Goal: Task Accomplishment & Management: Manage account settings

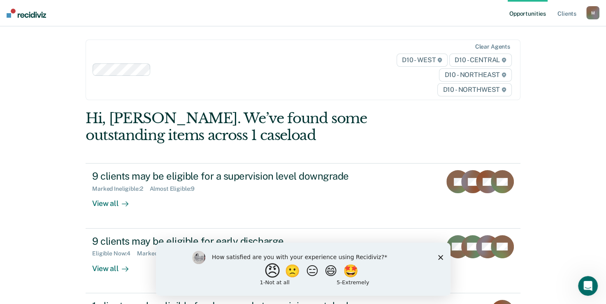
click at [271, 274] on button "😠" at bounding box center [272, 270] width 19 height 16
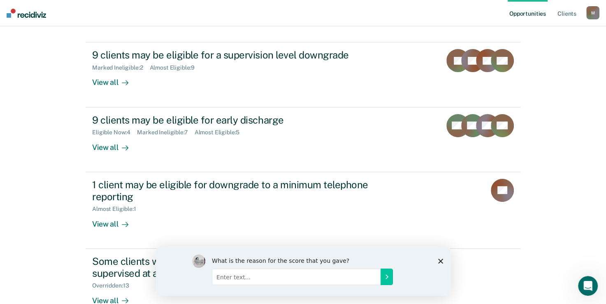
scroll to position [141, 0]
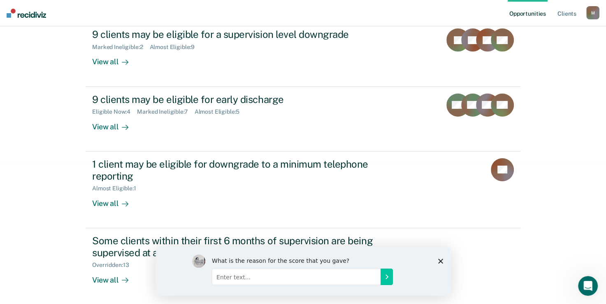
click at [442, 260] on icon "Close survey" at bounding box center [440, 260] width 5 height 5
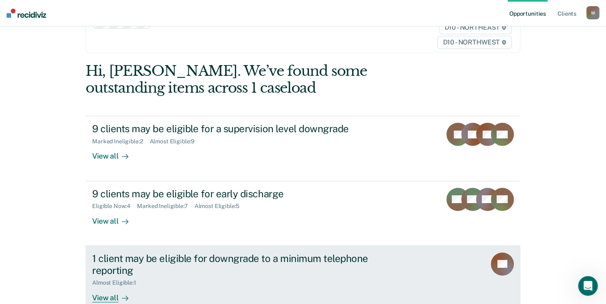
scroll to position [0, 0]
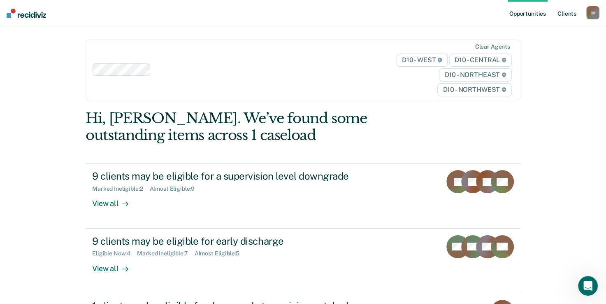
click at [564, 13] on link "Client s" at bounding box center [567, 13] width 22 height 26
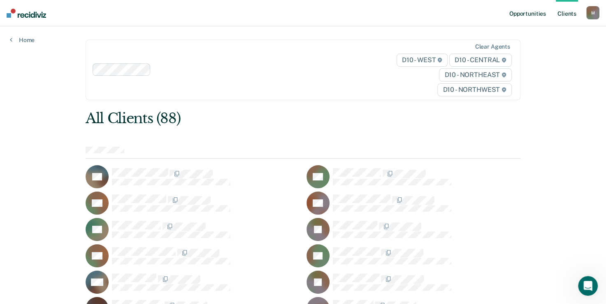
click at [519, 14] on link "Opportunities" at bounding box center [528, 13] width 40 height 26
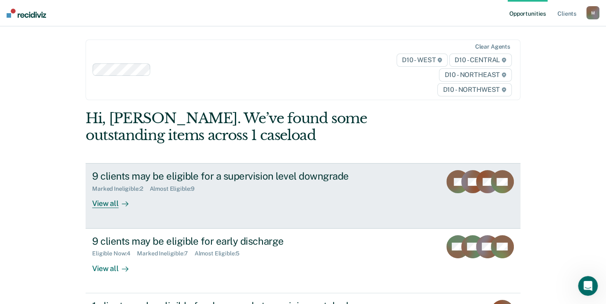
click at [155, 184] on div "Marked Ineligible : 2 Almost Eligible : 9" at bounding box center [236, 187] width 289 height 10
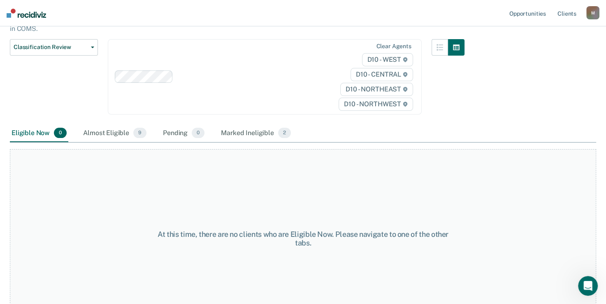
scroll to position [110, 0]
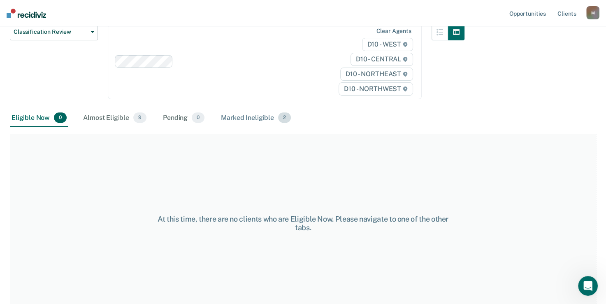
click at [243, 111] on div "Marked Ineligible 2" at bounding box center [255, 118] width 73 height 18
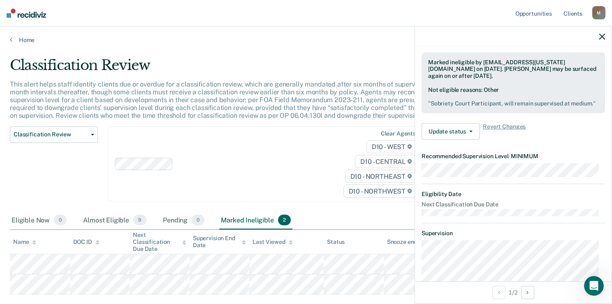
scroll to position [102, 0]
click at [463, 140] on button "Update status" at bounding box center [451, 132] width 58 height 16
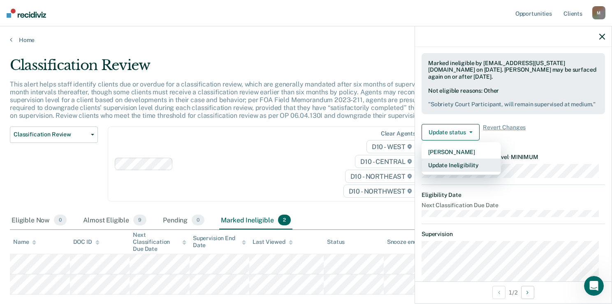
click at [457, 172] on button "Update Ineligibility" at bounding box center [461, 164] width 79 height 13
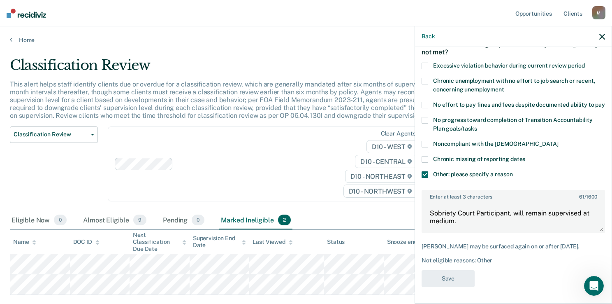
click at [425, 159] on span at bounding box center [425, 159] width 7 height 7
click at [525, 156] on input "Chronic missing of reporting dates" at bounding box center [525, 156] width 0 height 0
click at [424, 162] on span at bounding box center [425, 159] width 7 height 7
click at [525, 156] on input "Chronic missing of reporting dates" at bounding box center [525, 156] width 0 height 0
click at [425, 173] on span at bounding box center [425, 174] width 7 height 7
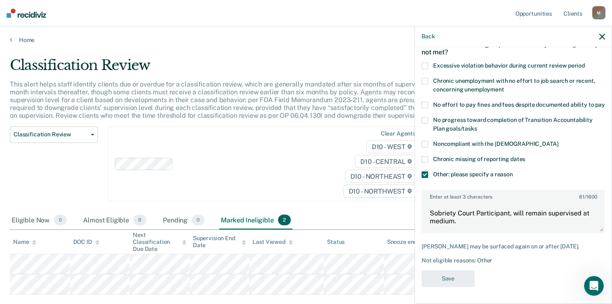
click at [513, 171] on input "Other: please specify a reason" at bounding box center [513, 171] width 0 height 0
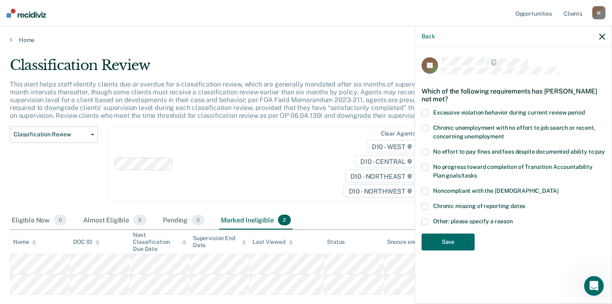
click at [427, 218] on span at bounding box center [425, 221] width 7 height 7
click at [513, 218] on input "Other: please specify a reason" at bounding box center [513, 218] width 0 height 0
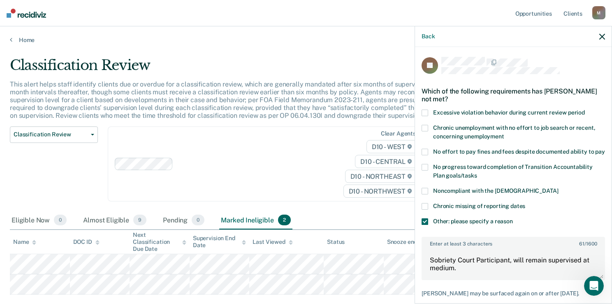
scroll to position [54, 0]
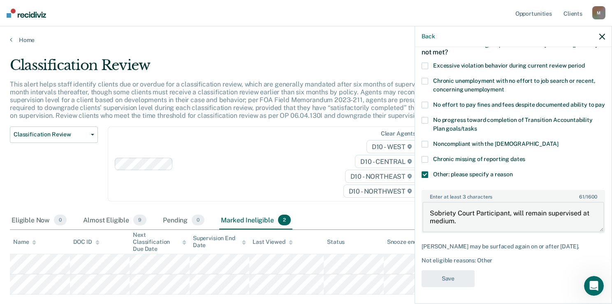
click at [449, 224] on textarea "Sobriety Court Participant, will remain supervised at medium." at bounding box center [513, 217] width 182 height 30
paste textarea "Sobriety Court Participant, will remain supervised at medium."
type textarea "Sobriety Court Participant will remain supervised at medium."
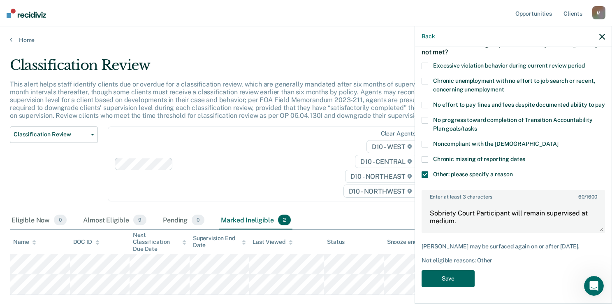
click at [454, 279] on button "Save" at bounding box center [448, 278] width 53 height 17
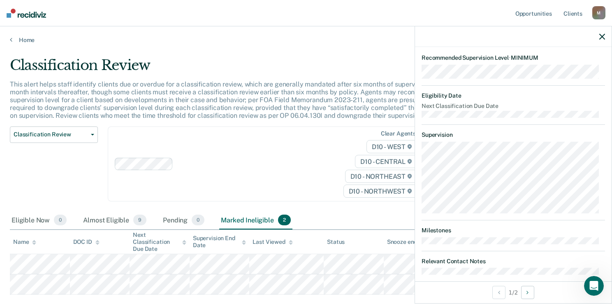
scroll to position [202, 0]
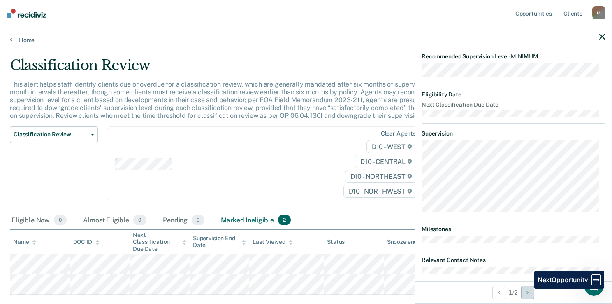
click at [528, 288] on button "Next Opportunity" at bounding box center [527, 291] width 13 height 13
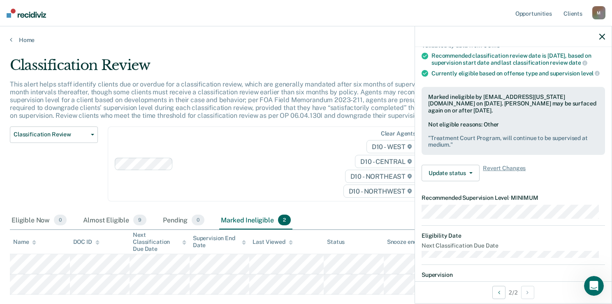
scroll to position [67, 0]
click at [467, 174] on span "button" at bounding box center [469, 174] width 7 height 2
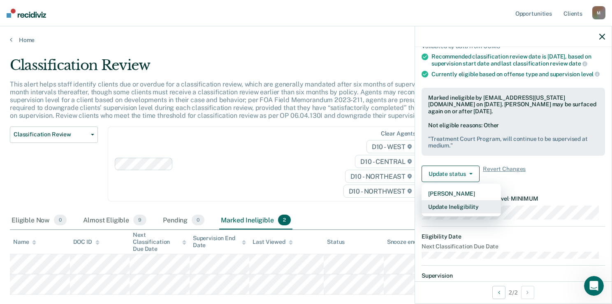
click at [452, 213] on button "Update Ineligibility" at bounding box center [461, 206] width 79 height 13
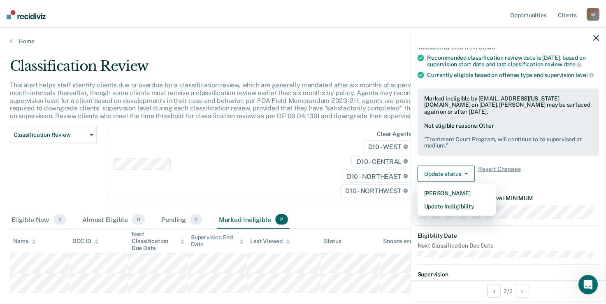
scroll to position [61, 0]
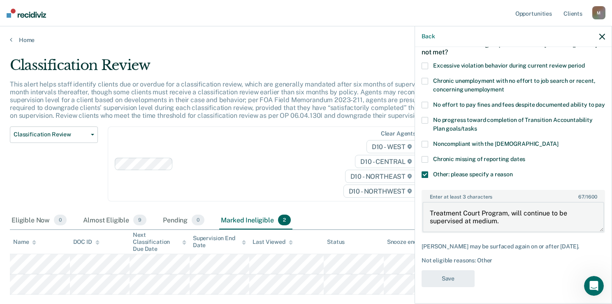
click at [457, 207] on textarea "Treatment Court Program, will continue to be supervised at medium." at bounding box center [513, 217] width 182 height 30
paste textarea "Sobriety Court Participant, will remain supervised at medium."
type textarea "Sobriety Court Participant, will remain supervised at medium."
click at [452, 272] on button "Save" at bounding box center [448, 278] width 53 height 17
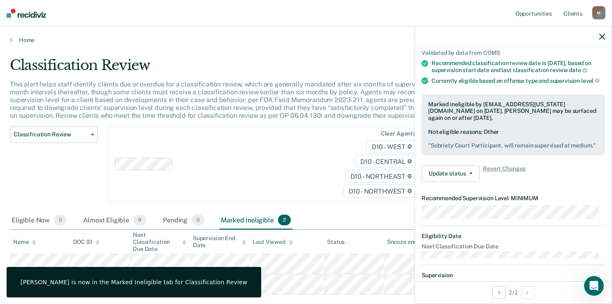
click at [603, 36] on icon "button" at bounding box center [602, 37] width 6 height 6
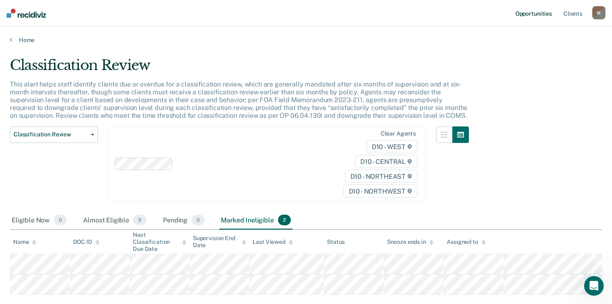
click at [526, 13] on link "Opportunities" at bounding box center [534, 13] width 40 height 26
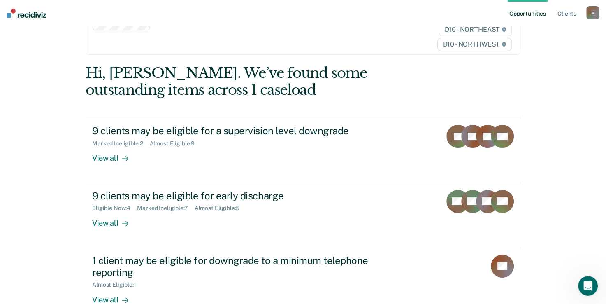
scroll to position [46, 0]
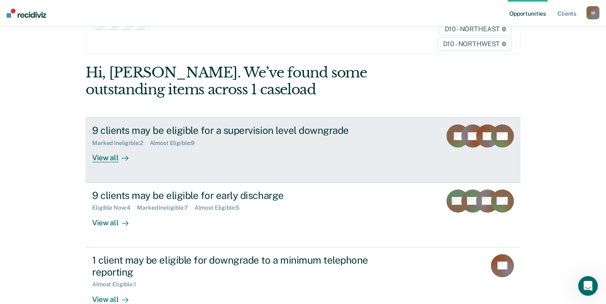
click at [108, 154] on div "View all" at bounding box center [115, 154] width 46 height 16
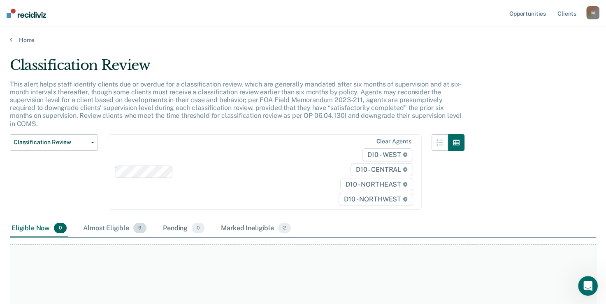
click at [119, 223] on div "Almost Eligible 9" at bounding box center [114, 228] width 67 height 18
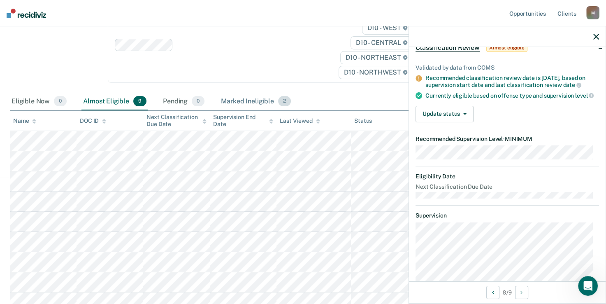
scroll to position [42, 0]
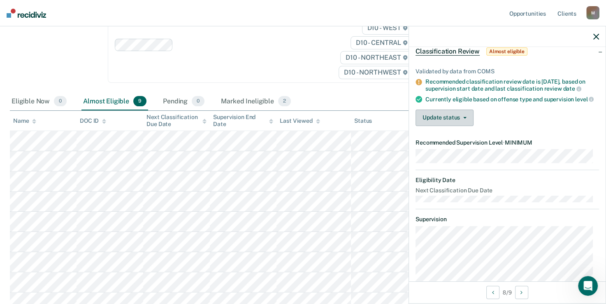
click at [463, 118] on icon "button" at bounding box center [464, 118] width 3 height 2
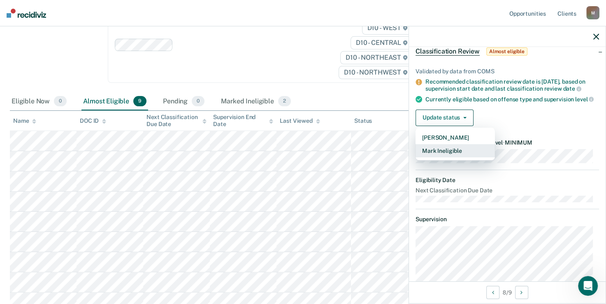
click at [450, 155] on button "Mark Ineligible" at bounding box center [454, 150] width 79 height 13
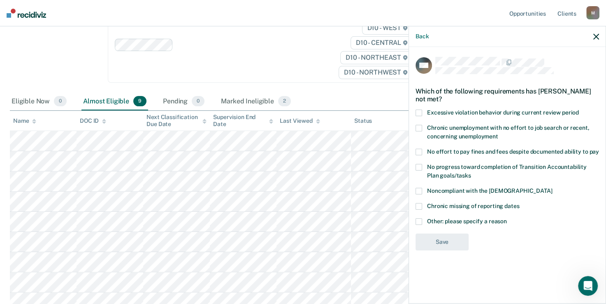
click at [421, 220] on span at bounding box center [418, 221] width 7 height 7
click at [507, 218] on input "Other: please specify a reason" at bounding box center [507, 218] width 0 height 0
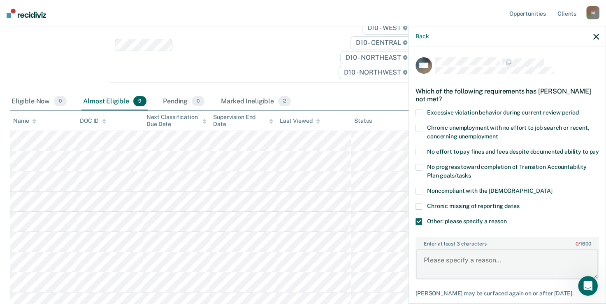
click at [462, 270] on textarea "Enter at least 3 characters 0 / 1600" at bounding box center [507, 263] width 182 height 30
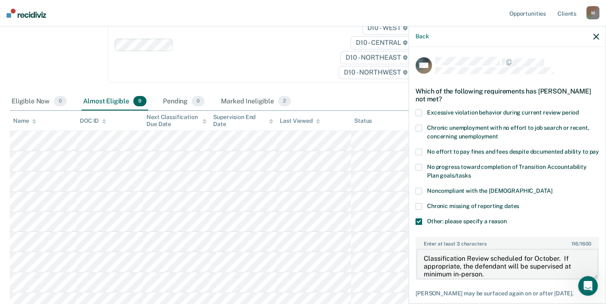
scroll to position [61, 0]
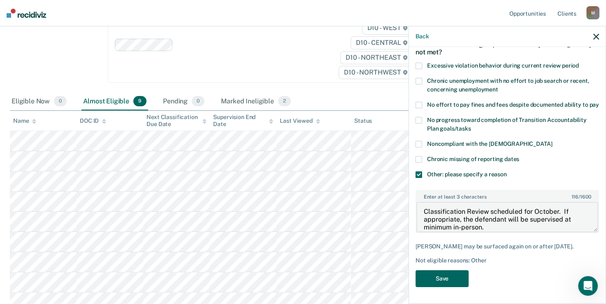
type textarea "Classification Review scheduled for October. If appropriate, the defendant will…"
click at [452, 281] on button "Save" at bounding box center [441, 278] width 53 height 17
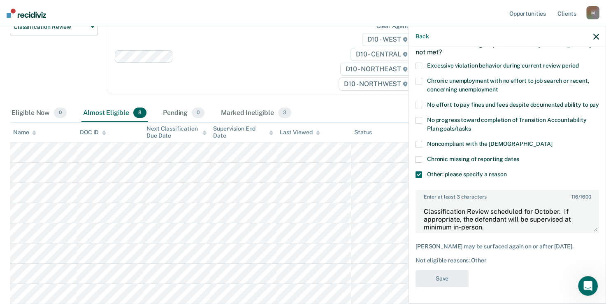
scroll to position [106, 0]
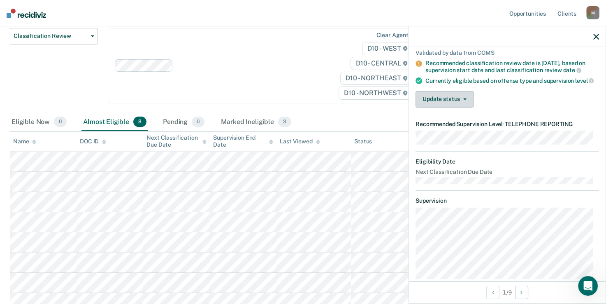
click at [443, 105] on button "Update status" at bounding box center [444, 99] width 58 height 16
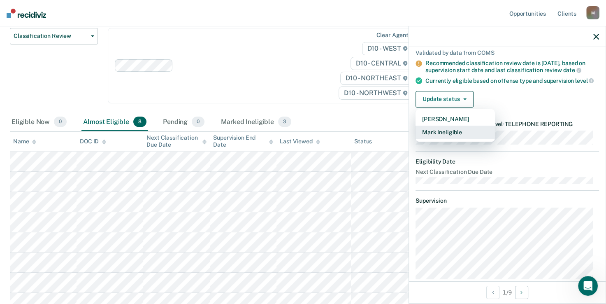
click at [452, 139] on button "Mark Ineligible" at bounding box center [454, 131] width 79 height 13
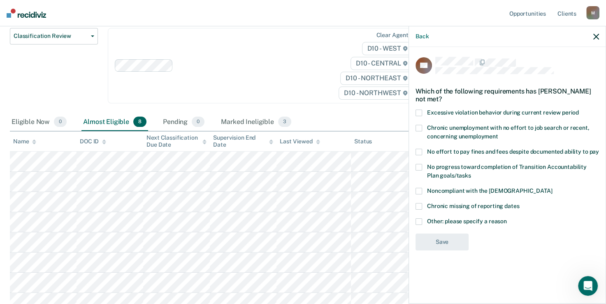
click at [417, 218] on span at bounding box center [418, 221] width 7 height 7
click at [507, 218] on input "Other: please specify a reason" at bounding box center [507, 218] width 0 height 0
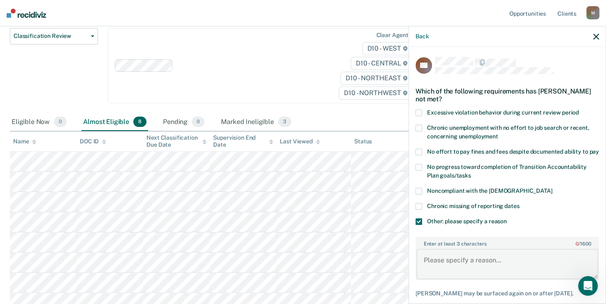
click at [438, 266] on textarea "Enter at least 3 characters 0 / 1600" at bounding box center [507, 263] width 182 height 30
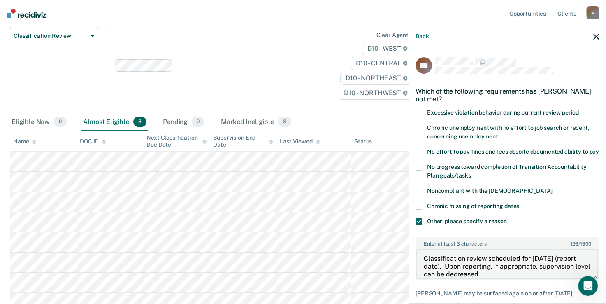
scroll to position [54, 0]
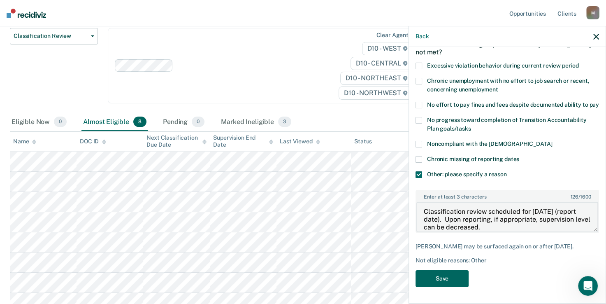
type textarea "Classification review scheduled for [DATE] (report date). Upon reporting, if ap…"
click at [436, 278] on button "Save" at bounding box center [441, 278] width 53 height 17
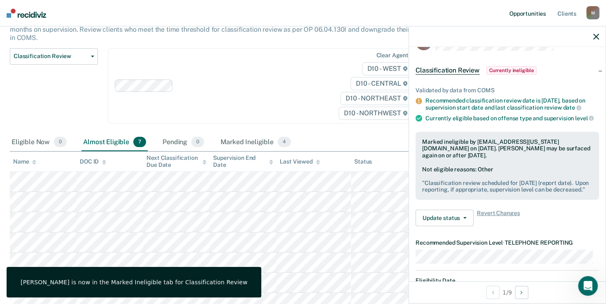
scroll to position [23, 0]
click at [538, 16] on link "Opportunities" at bounding box center [528, 13] width 40 height 26
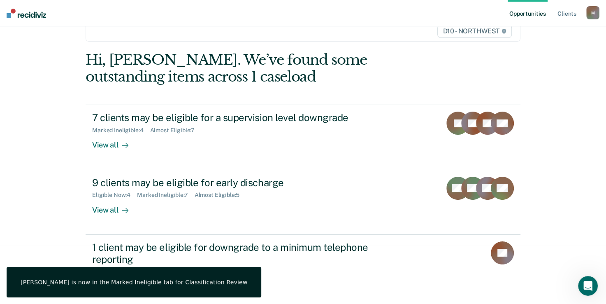
scroll to position [65, 0]
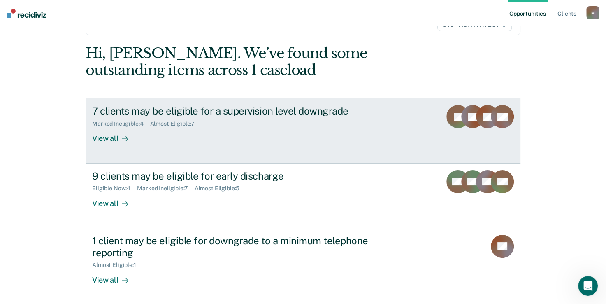
click at [104, 138] on div "View all" at bounding box center [115, 135] width 46 height 16
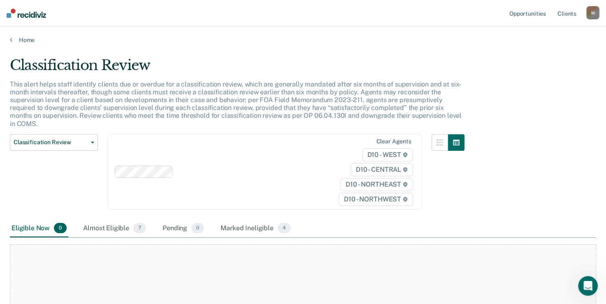
scroll to position [110, 0]
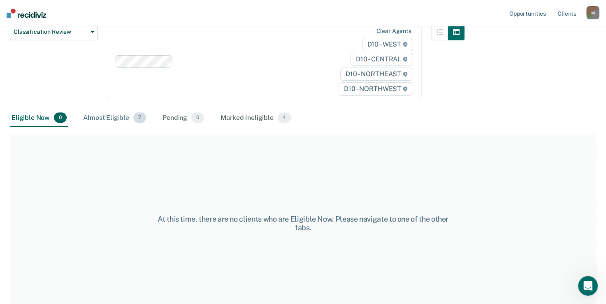
click at [109, 109] on div "Almost Eligible 7" at bounding box center [114, 118] width 66 height 18
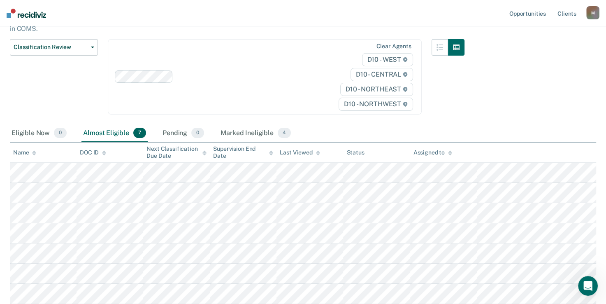
scroll to position [86, 0]
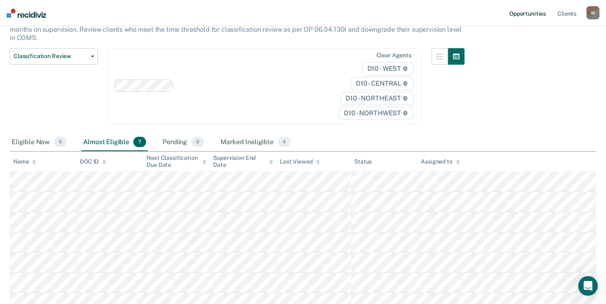
click at [517, 16] on link "Opportunities" at bounding box center [528, 13] width 40 height 26
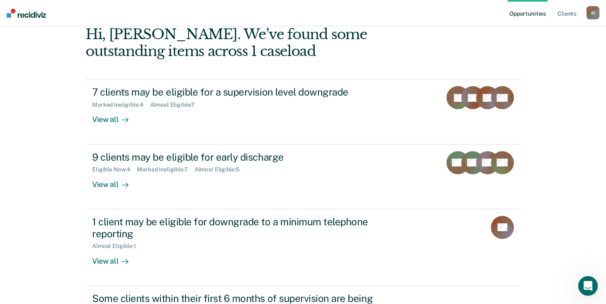
scroll to position [85, 0]
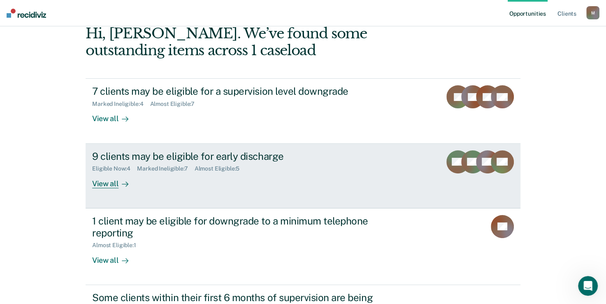
click at [256, 153] on div "9 clients may be eligible for early discharge" at bounding box center [236, 156] width 289 height 12
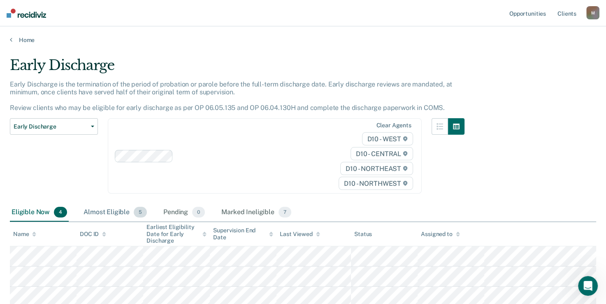
scroll to position [22, 0]
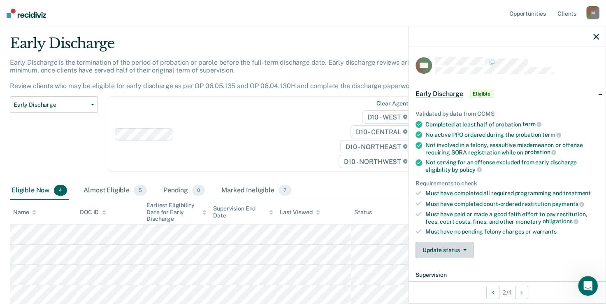
click at [442, 242] on button "Update status" at bounding box center [444, 249] width 58 height 16
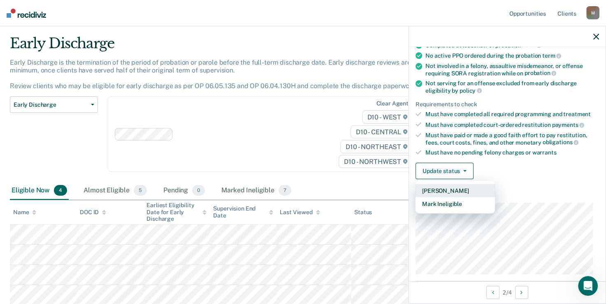
scroll to position [80, 0]
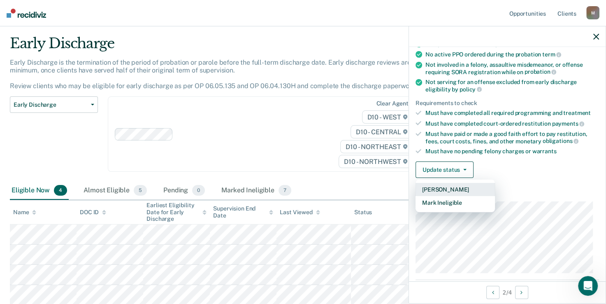
click at [458, 185] on button "[PERSON_NAME]" at bounding box center [454, 189] width 79 height 13
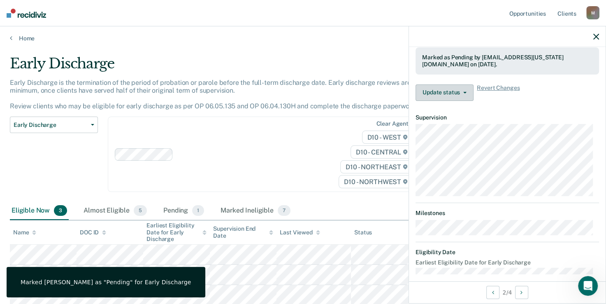
scroll to position [204, 0]
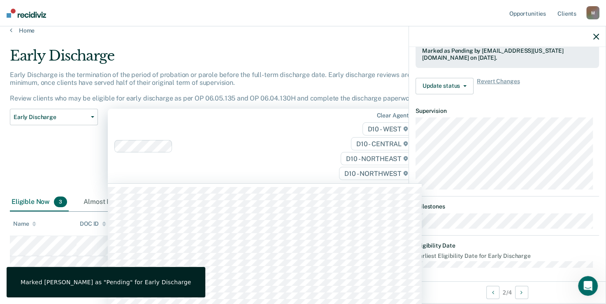
click at [306, 167] on div "Clear agents D10 - WEST D10 - CENTRAL D10 - NORTHEAST D10 - NORTHWEST" at bounding box center [265, 146] width 314 height 74
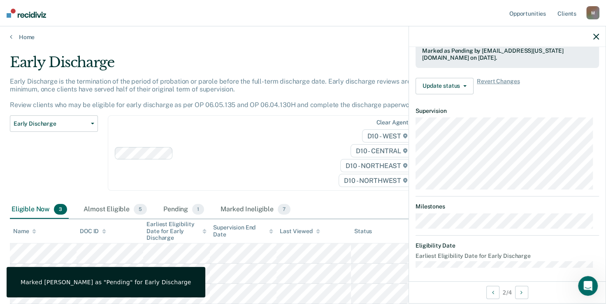
scroll to position [2, 0]
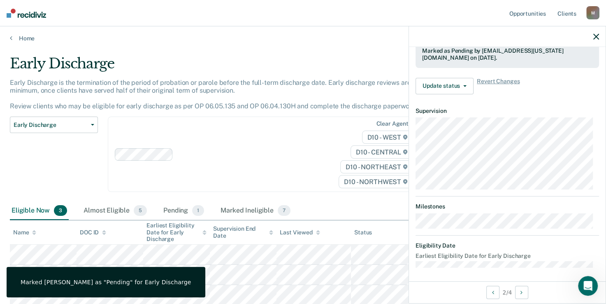
click at [262, 66] on div "Early Discharge" at bounding box center [237, 66] width 454 height 23
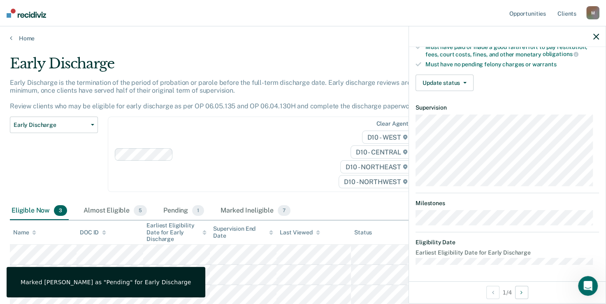
scroll to position [164, 0]
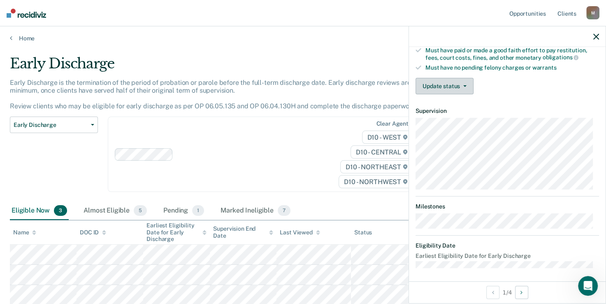
click at [449, 81] on button "Update status" at bounding box center [444, 86] width 58 height 16
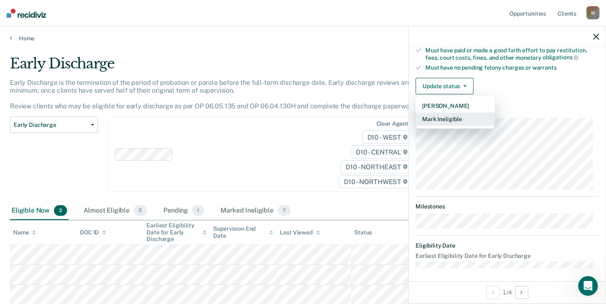
click at [447, 118] on button "Mark Ineligible" at bounding box center [454, 118] width 79 height 13
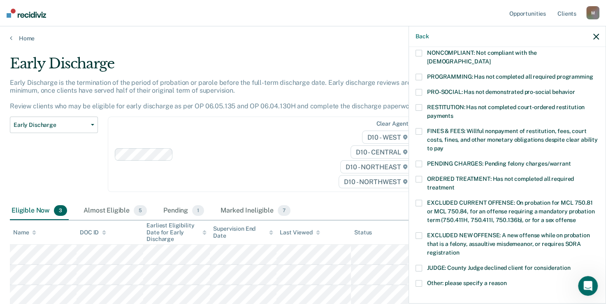
click at [419, 280] on span at bounding box center [418, 283] width 7 height 7
click at [507, 280] on input "Other: please specify a reason" at bounding box center [507, 280] width 0 height 0
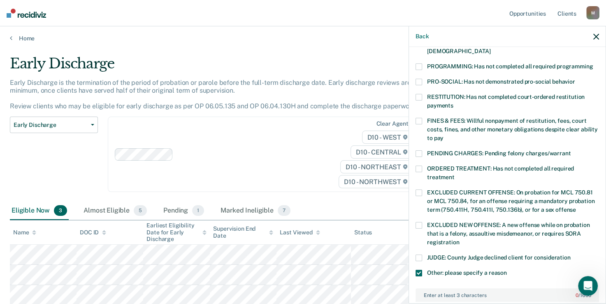
scroll to position [175, 0]
click at [416, 93] on span at bounding box center [418, 96] width 7 height 7
click at [453, 102] on input "RESTITUTION: Has not completed court-ordered restitution payments" at bounding box center [453, 102] width 0 height 0
click at [417, 269] on span at bounding box center [418, 272] width 7 height 7
click at [507, 269] on input "Other: please specify a reason" at bounding box center [507, 269] width 0 height 0
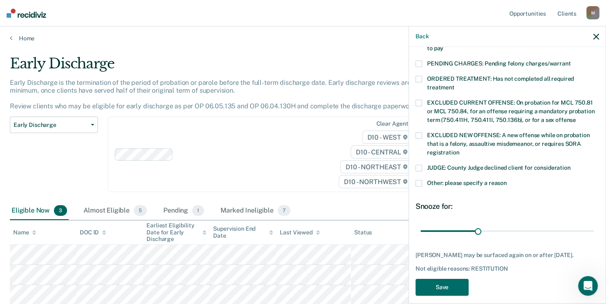
scroll to position [267, 0]
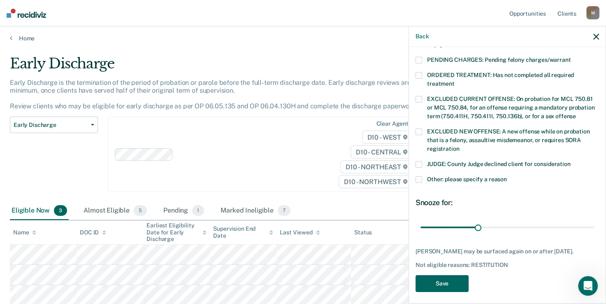
click at [449, 282] on button "Save" at bounding box center [441, 283] width 53 height 17
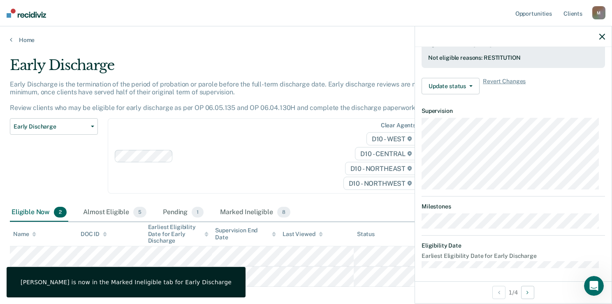
scroll to position [164, 0]
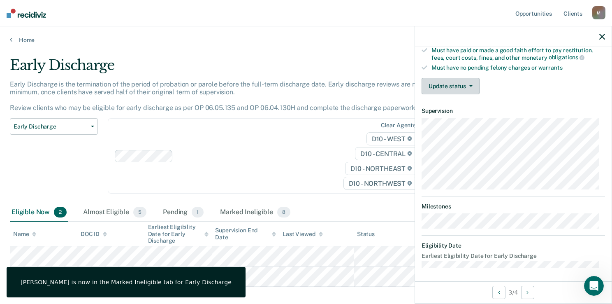
click at [439, 90] on button "Update status" at bounding box center [451, 86] width 58 height 16
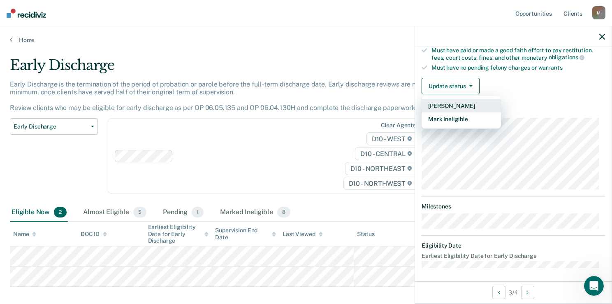
click at [455, 100] on button "[PERSON_NAME]" at bounding box center [461, 105] width 79 height 13
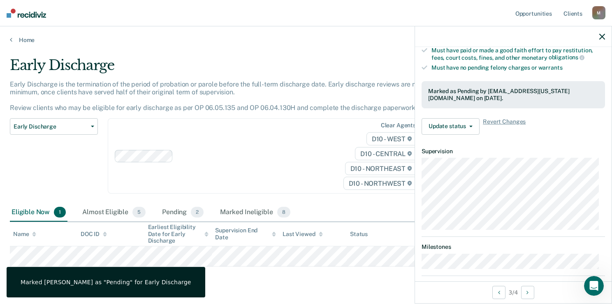
scroll to position [155, 0]
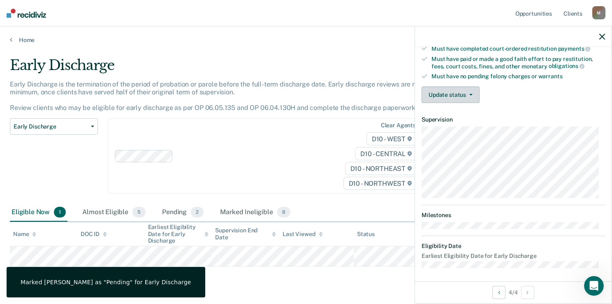
click at [459, 97] on button "Update status" at bounding box center [451, 94] width 58 height 16
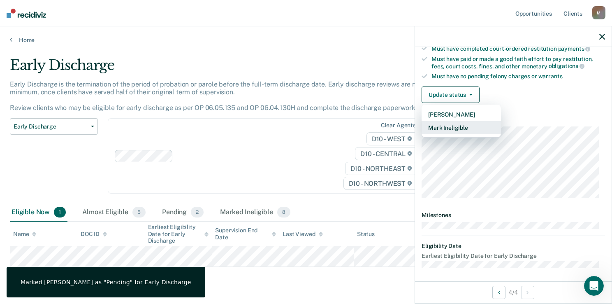
click at [459, 128] on button "Mark Ineligible" at bounding box center [461, 127] width 79 height 13
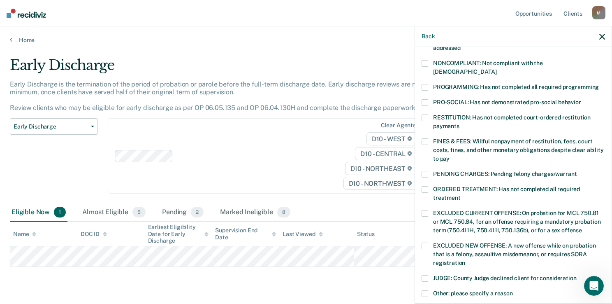
scroll to position [153, 0]
click at [424, 175] on div "PENDING CHARGES: Pending felony charges/warrant" at bounding box center [513, 178] width 183 height 15
click at [425, 186] on span at bounding box center [425, 189] width 7 height 7
click at [461, 195] on input "ORDERED TREATMENT: Has not completed all required treatment" at bounding box center [461, 195] width 0 height 0
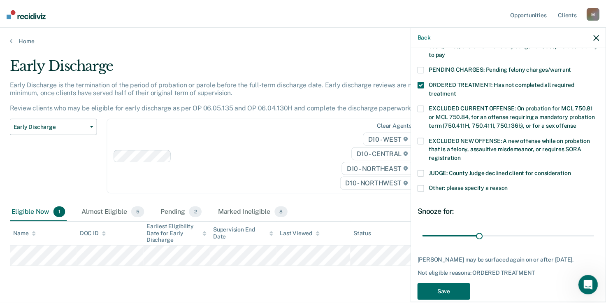
scroll to position [267, 0]
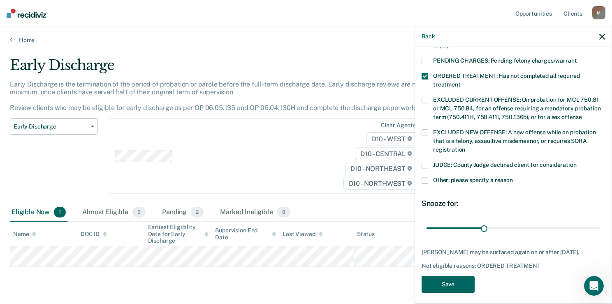
click at [454, 279] on button "Save" at bounding box center [448, 284] width 53 height 17
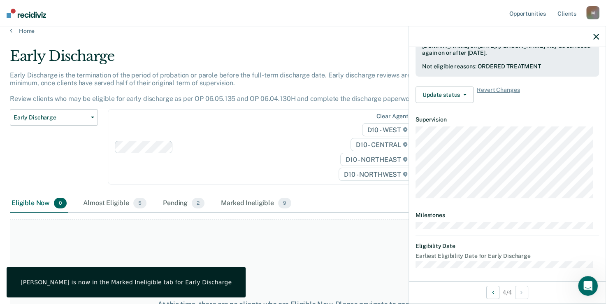
scroll to position [0, 0]
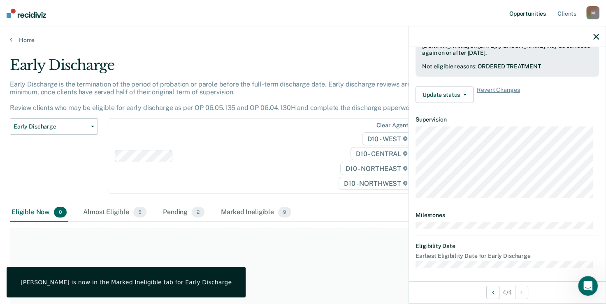
click at [522, 16] on link "Opportunities" at bounding box center [528, 13] width 40 height 26
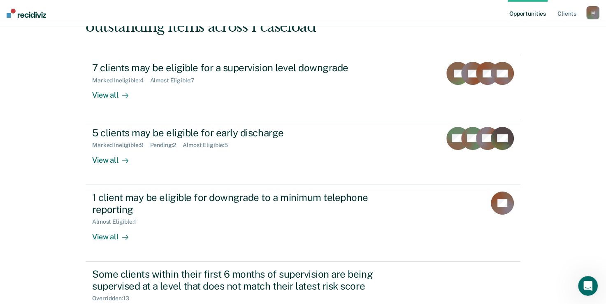
scroll to position [86, 0]
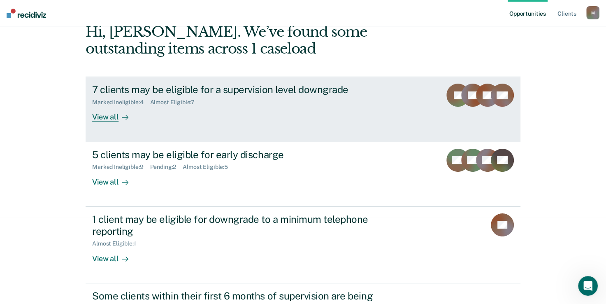
click at [227, 94] on div "7 clients may be eligible for a supervision level downgrade" at bounding box center [236, 89] width 289 height 12
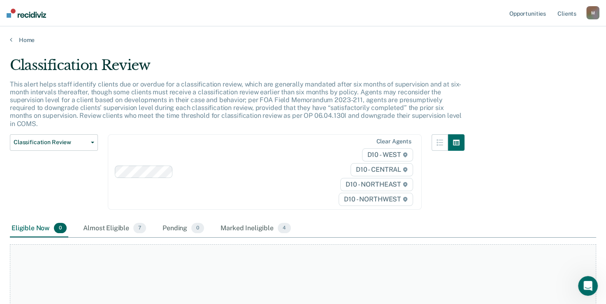
scroll to position [110, 0]
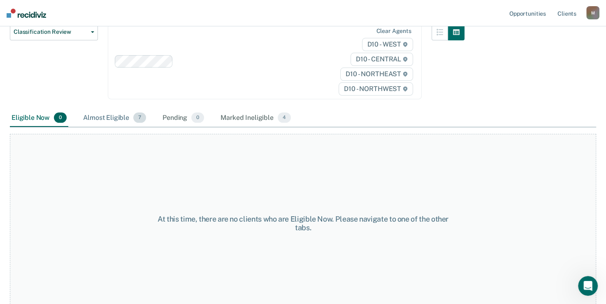
click at [103, 109] on div "Almost Eligible 7" at bounding box center [114, 118] width 66 height 18
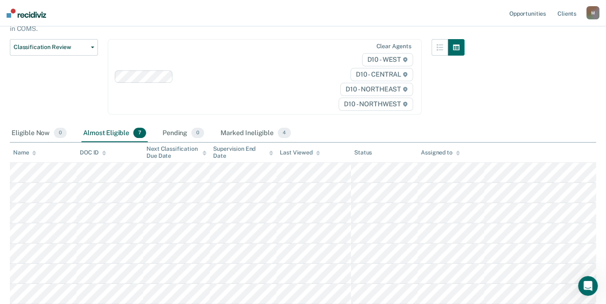
scroll to position [86, 0]
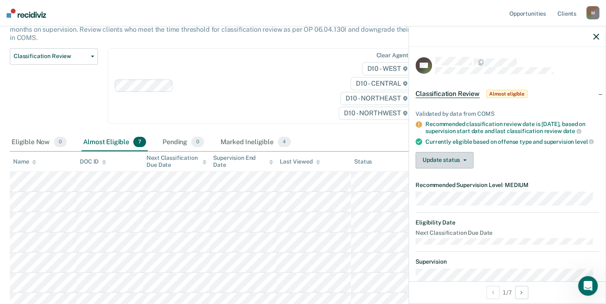
click at [448, 165] on button "Update status" at bounding box center [444, 160] width 58 height 16
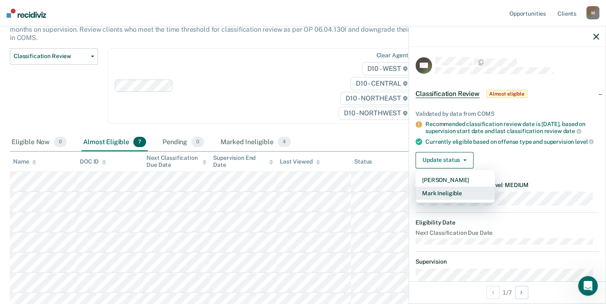
click at [453, 195] on button "Mark Ineligible" at bounding box center [454, 192] width 79 height 13
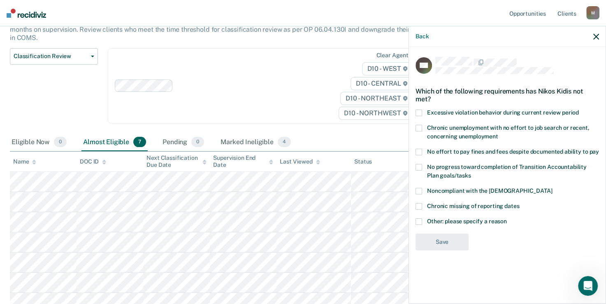
click at [420, 221] on span at bounding box center [418, 221] width 7 height 7
click at [507, 218] on input "Other: please specify a reason" at bounding box center [507, 218] width 0 height 0
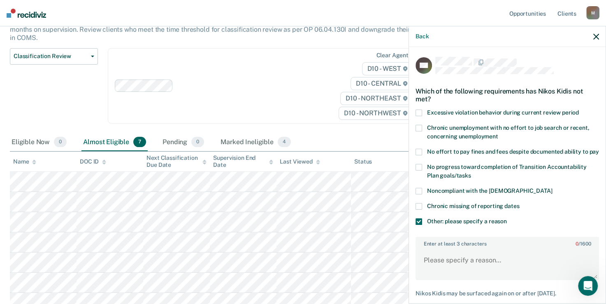
scroll to position [49, 0]
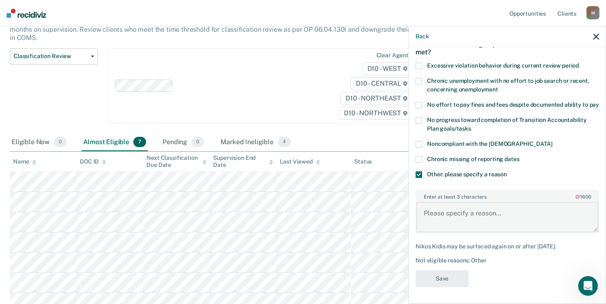
click at [448, 219] on textarea "Enter at least 3 characters 0 / 1600" at bounding box center [507, 217] width 182 height 30
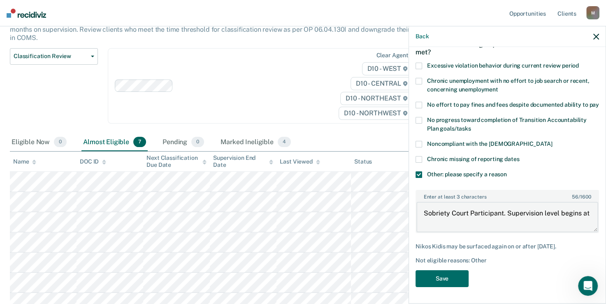
scroll to position [86, 0]
click at [450, 229] on textarea "Sobriety Court Participant. Supervision level begins at" at bounding box center [507, 217] width 182 height 30
click at [458, 220] on textarea "Sobriety Court Participant. Supervision level begins at maximum level and can o…" at bounding box center [507, 217] width 182 height 30
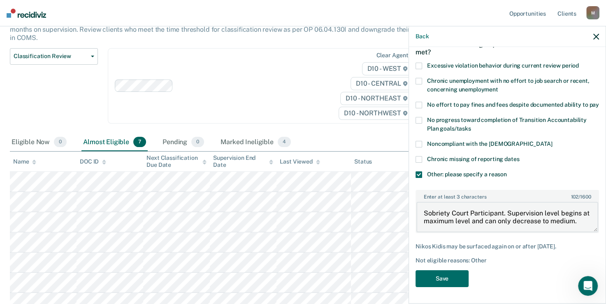
click at [458, 220] on textarea "Sobriety Court Participant. Supervision level begins at maximum level and can o…" at bounding box center [507, 217] width 182 height 30
type textarea "Sobriety Court Participant. Supervision level begins at maximum level and can o…"
click at [447, 284] on button "Save" at bounding box center [441, 278] width 53 height 17
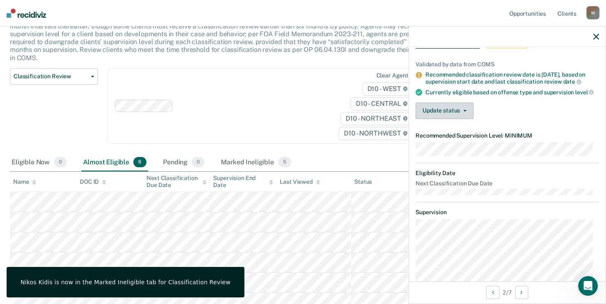
click at [430, 114] on button "Update status" at bounding box center [444, 110] width 58 height 16
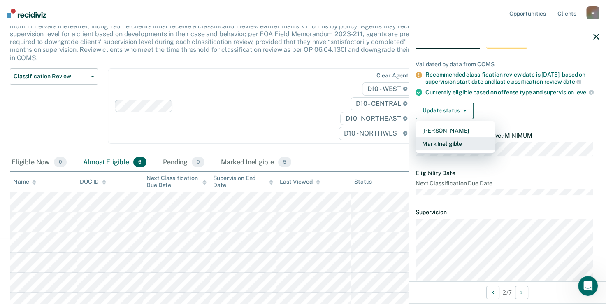
click at [442, 147] on button "Mark Ineligible" at bounding box center [454, 143] width 79 height 13
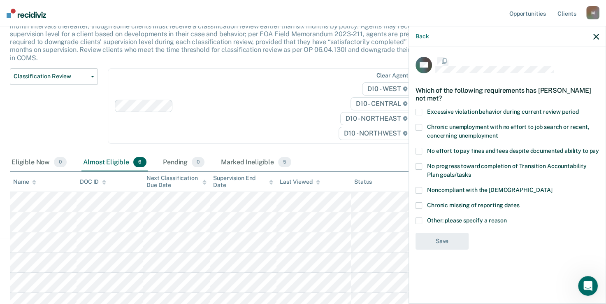
scroll to position [0, 0]
click at [423, 225] on label "Other: please specify a reason" at bounding box center [506, 222] width 183 height 9
click at [507, 218] on input "Other: please specify a reason" at bounding box center [507, 218] width 0 height 0
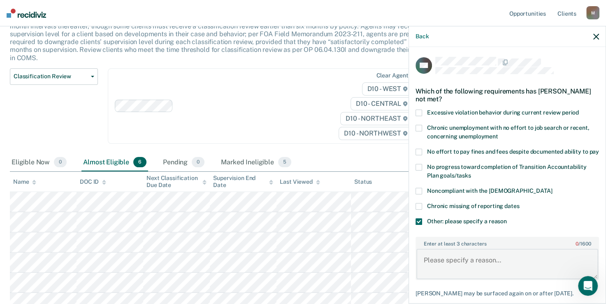
paste textarea "Sobriety Court Participant. Supervision level begins at maximum level and can o…"
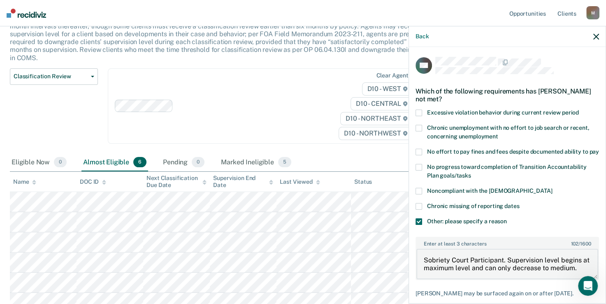
scroll to position [61, 0]
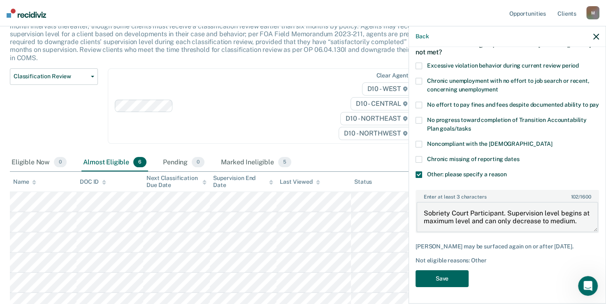
type textarea "Sobriety Court Participant. Supervision level begins at maximum level and can o…"
click at [454, 281] on button "Save" at bounding box center [441, 278] width 53 height 17
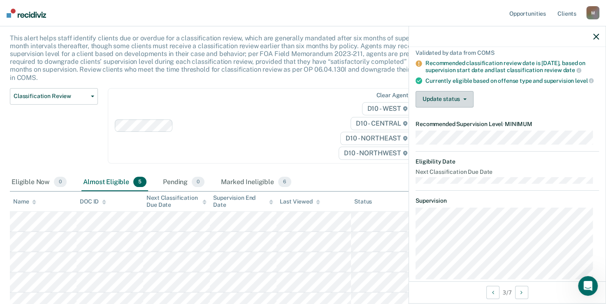
click at [456, 100] on button "Update status" at bounding box center [444, 99] width 58 height 16
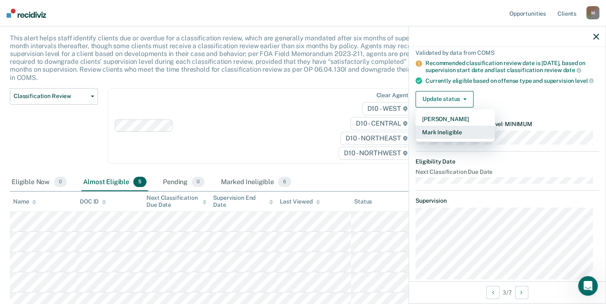
click at [450, 136] on button "Mark Ineligible" at bounding box center [454, 131] width 79 height 13
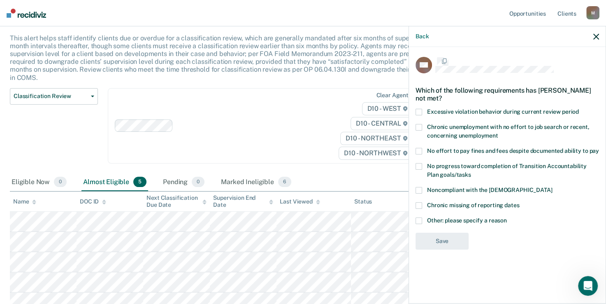
scroll to position [0, 0]
click at [421, 219] on span at bounding box center [418, 221] width 7 height 7
click at [507, 218] on input "Other: please specify a reason" at bounding box center [507, 218] width 0 height 0
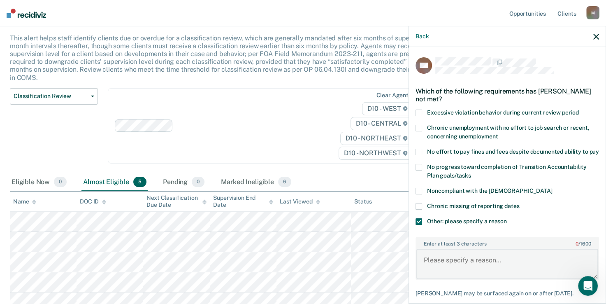
paste textarea "Sobriety Court Participant. Supervision level begins at maximum level and can o…"
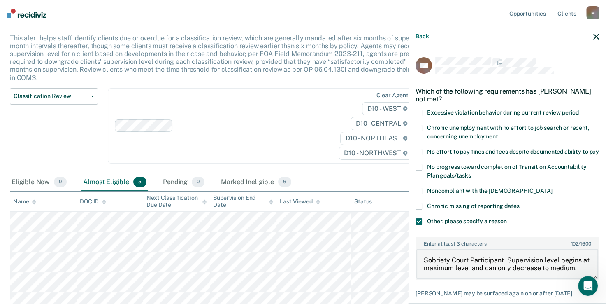
scroll to position [54, 0]
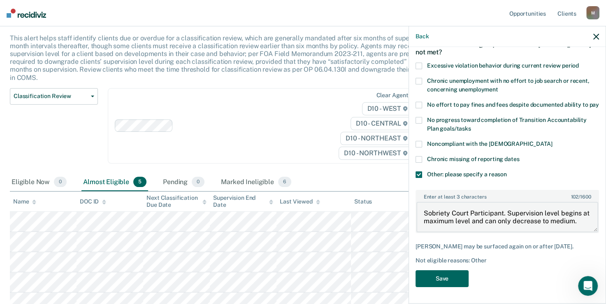
type textarea "Sobriety Court Participant. Supervision level begins at maximum level and can o…"
click at [443, 274] on button "Save" at bounding box center [441, 278] width 53 height 17
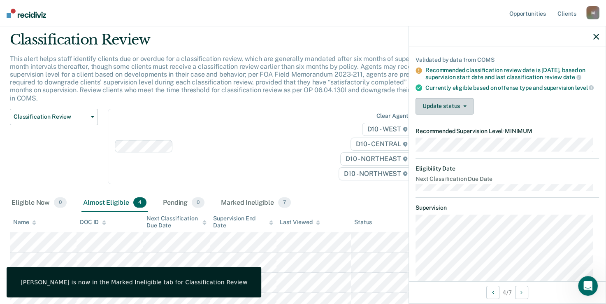
click at [439, 111] on button "Update status" at bounding box center [444, 106] width 58 height 16
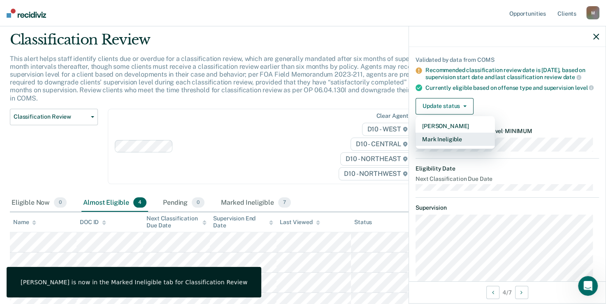
click at [439, 144] on button "Mark Ineligible" at bounding box center [454, 138] width 79 height 13
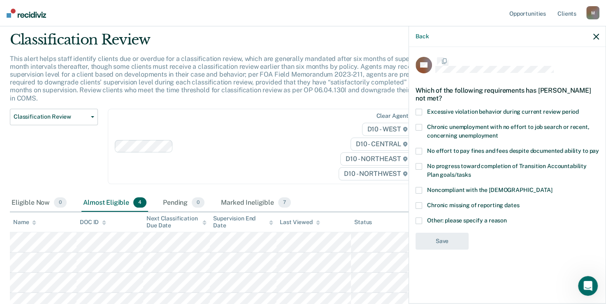
scroll to position [0, 0]
click at [417, 222] on span at bounding box center [418, 221] width 7 height 7
click at [507, 218] on input "Other: please specify a reason" at bounding box center [507, 218] width 0 height 0
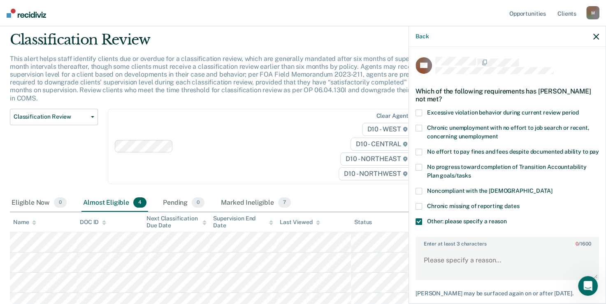
scroll to position [54, 0]
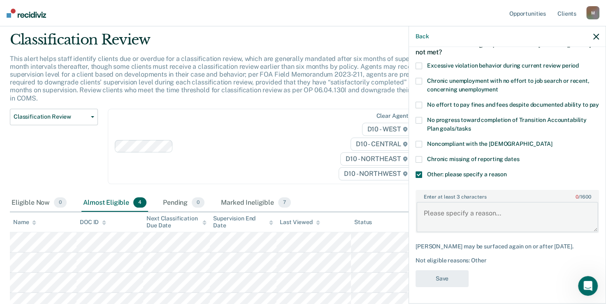
paste textarea "Sobriety Court Participant. Supervision level begins at maximum level and can o…"
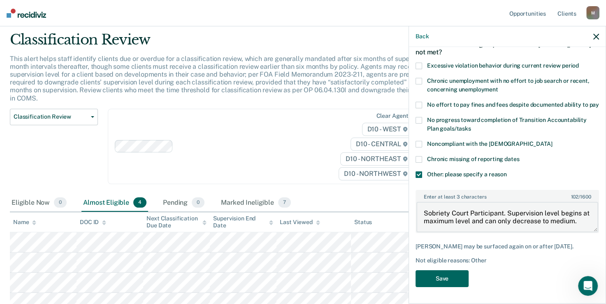
type textarea "Sobriety Court Participant. Supervision level begins at maximum level and can o…"
click at [450, 274] on button "Save" at bounding box center [441, 278] width 53 height 17
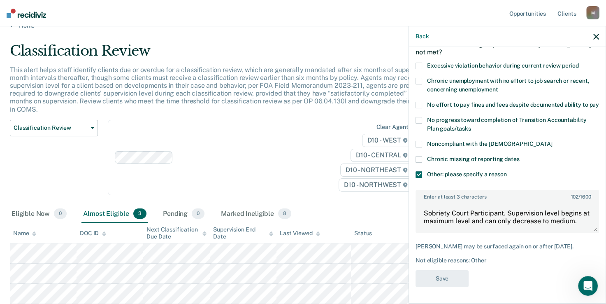
scroll to position [5, 0]
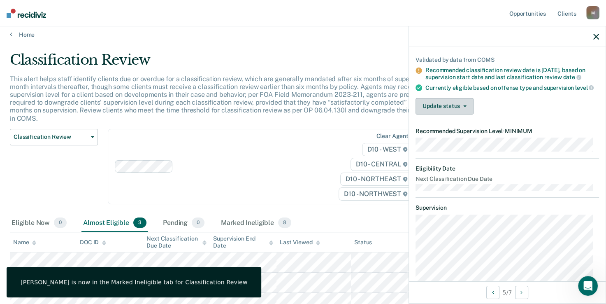
click at [456, 114] on button "Update status" at bounding box center [444, 106] width 58 height 16
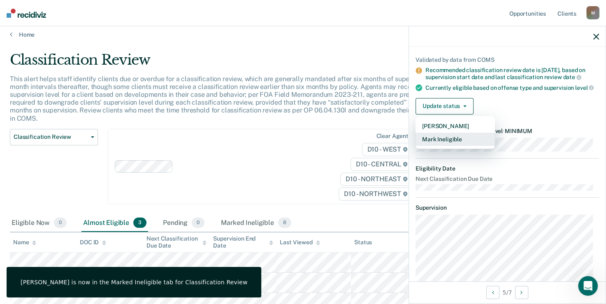
click at [451, 146] on button "Mark Ineligible" at bounding box center [454, 138] width 79 height 13
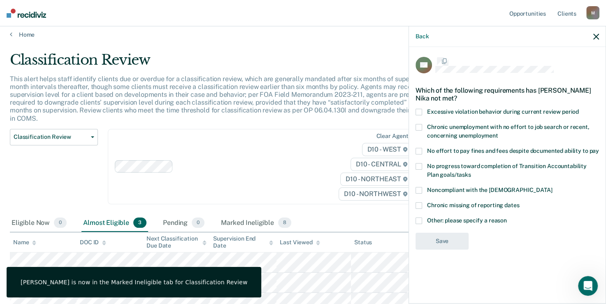
scroll to position [0, 0]
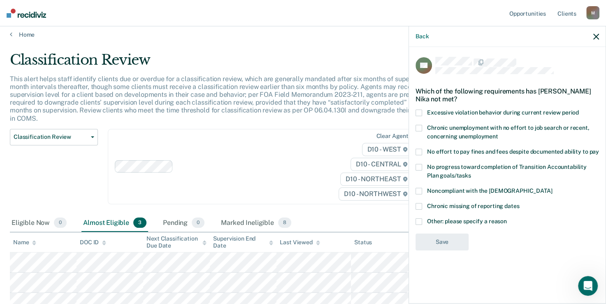
click at [420, 222] on span at bounding box center [418, 221] width 7 height 7
click at [507, 218] on input "Other: please specify a reason" at bounding box center [507, 218] width 0 height 0
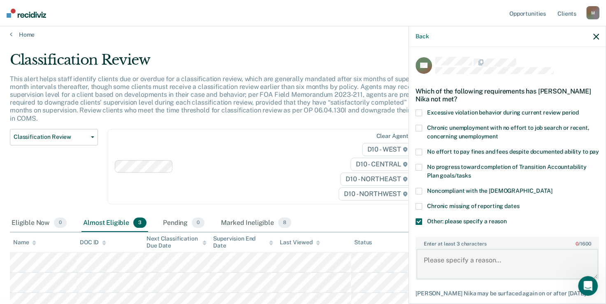
paste textarea "Sobriety Court Participant. Supervision level begins at maximum level and can o…"
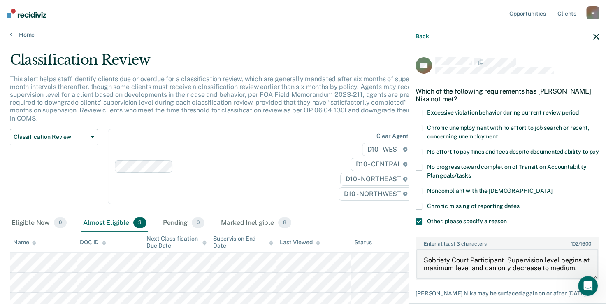
scroll to position [54, 0]
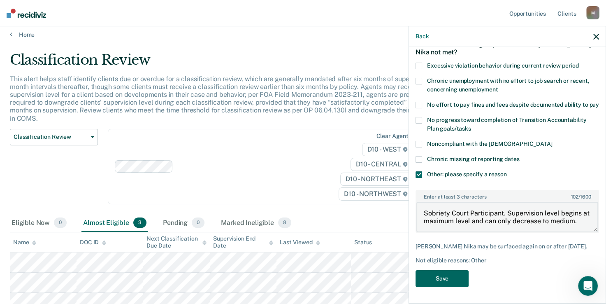
type textarea "Sobriety Court Participant. Supervision level begins at maximum level and can o…"
click at [440, 277] on button "Save" at bounding box center [441, 278] width 53 height 17
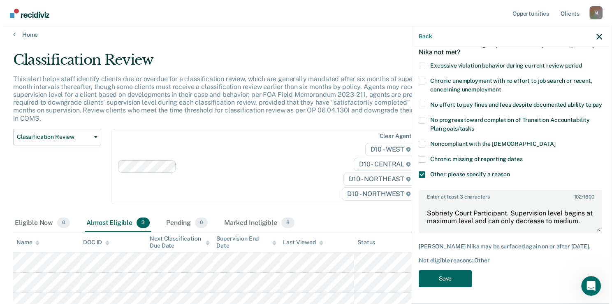
scroll to position [0, 0]
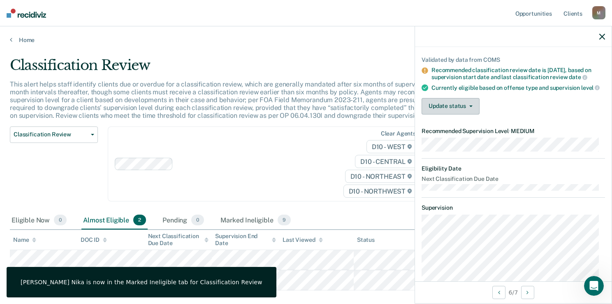
click at [462, 114] on button "Update status" at bounding box center [451, 106] width 58 height 16
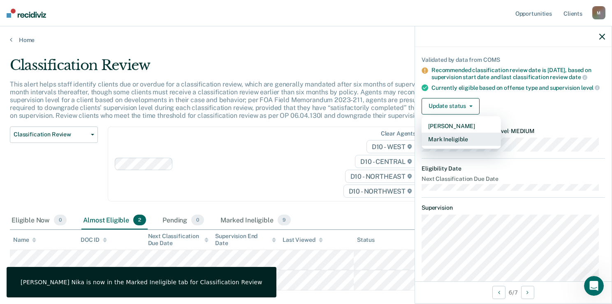
click at [456, 146] on button "Mark Ineligible" at bounding box center [461, 138] width 79 height 13
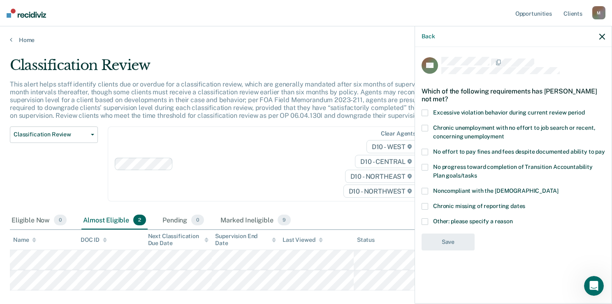
click at [424, 219] on span at bounding box center [425, 221] width 7 height 7
click at [513, 218] on input "Other: please specify a reason" at bounding box center [513, 218] width 0 height 0
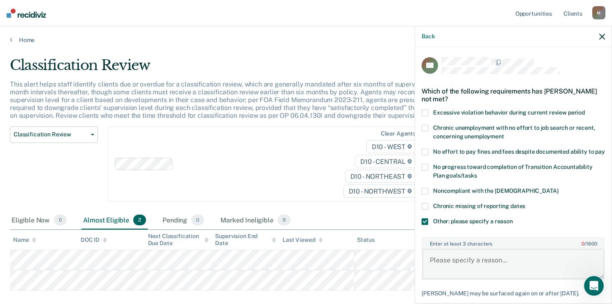
paste textarea "Sobriety Court Participant. Supervision level begins at maximum level and can o…"
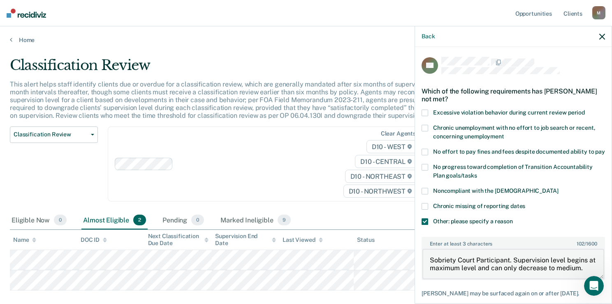
scroll to position [54, 0]
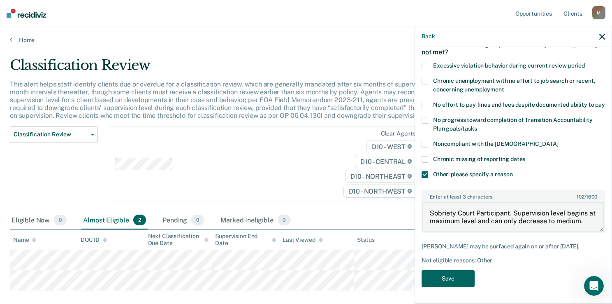
type textarea "Sobriety Court Participant. Supervision level begins at maximum level and can o…"
click at [453, 276] on button "Save" at bounding box center [448, 278] width 53 height 17
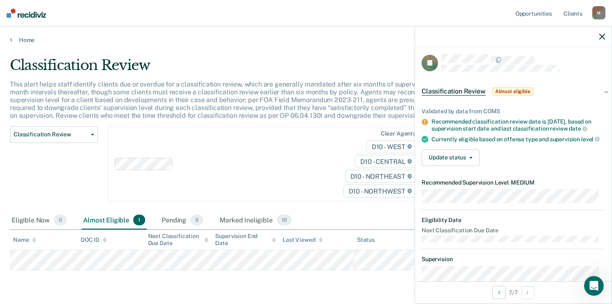
scroll to position [36, 0]
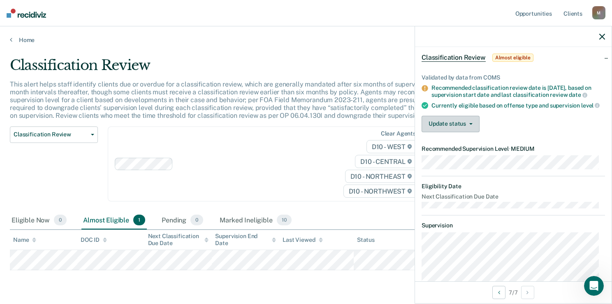
click at [456, 123] on button "Update status" at bounding box center [451, 124] width 58 height 16
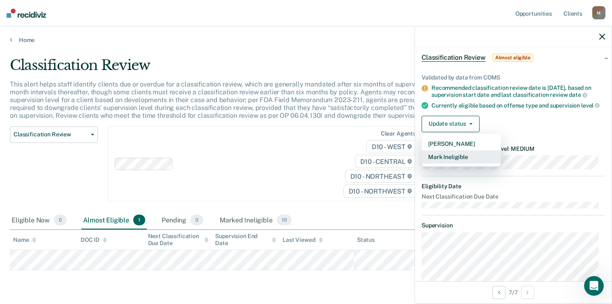
click at [450, 163] on button "Mark Ineligible" at bounding box center [461, 156] width 79 height 13
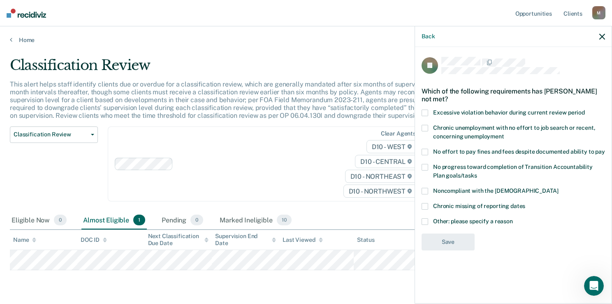
click at [422, 221] on span at bounding box center [425, 221] width 7 height 7
click at [513, 218] on input "Other: please specify a reason" at bounding box center [513, 218] width 0 height 0
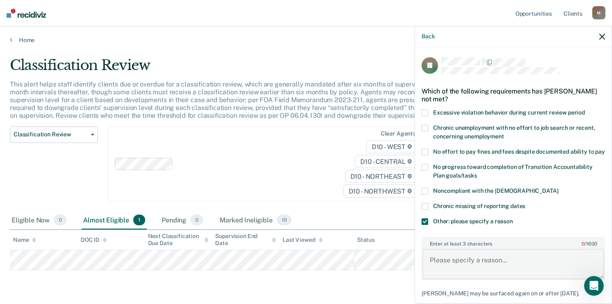
click at [443, 264] on textarea "Enter at least 3 characters 0 / 1600" at bounding box center [513, 263] width 182 height 30
paste textarea "Sobriety Court Participant. Supervision level begins at maximum level and can o…"
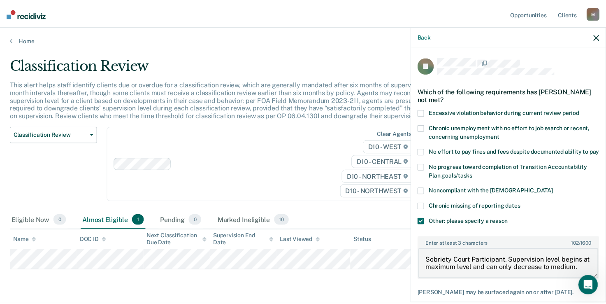
scroll to position [54, 0]
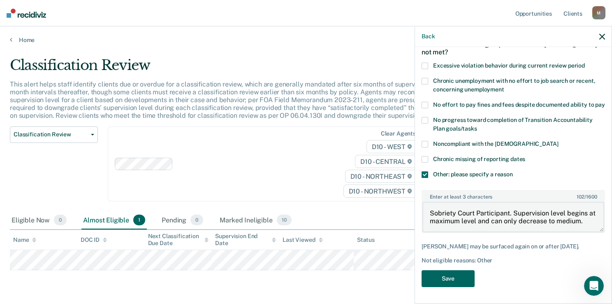
type textarea "Sobriety Court Participant. Supervision level begins at maximum level and can o…"
click at [450, 279] on button "Save" at bounding box center [448, 278] width 53 height 17
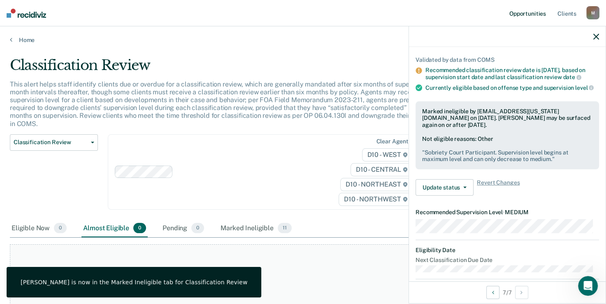
click at [526, 14] on link "Opportunities" at bounding box center [528, 13] width 40 height 26
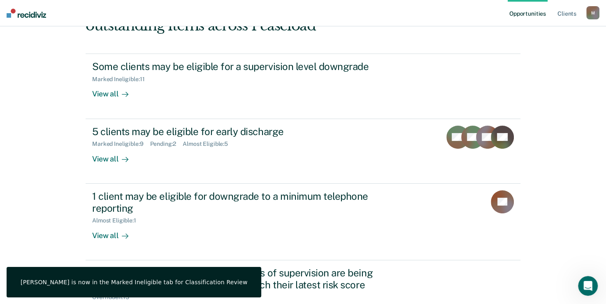
scroll to position [110, 0]
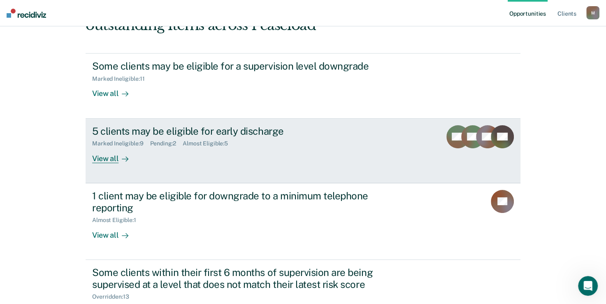
click at [236, 121] on link "5 clients may be eligible for early discharge Marked Ineligible : 9 Pending : 2…" at bounding box center [303, 150] width 435 height 65
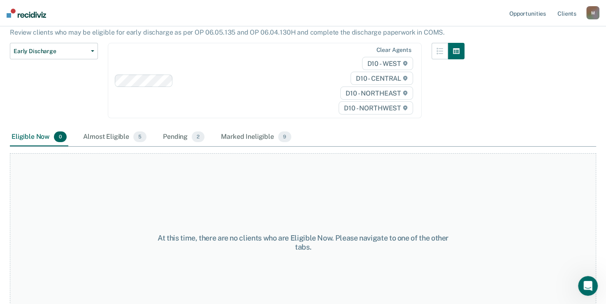
scroll to position [89, 0]
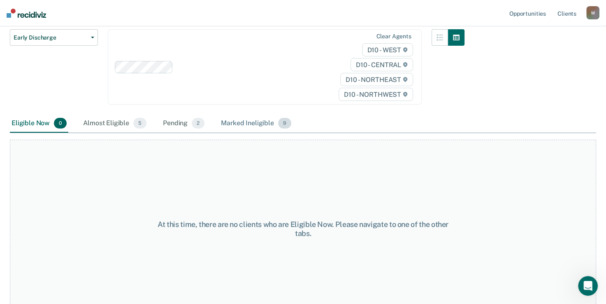
click at [254, 118] on div "Marked Ineligible 9" at bounding box center [256, 123] width 74 height 18
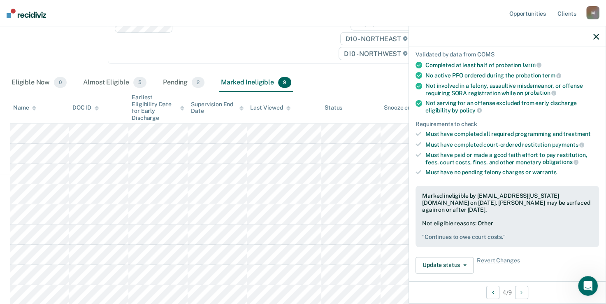
scroll to position [63, 0]
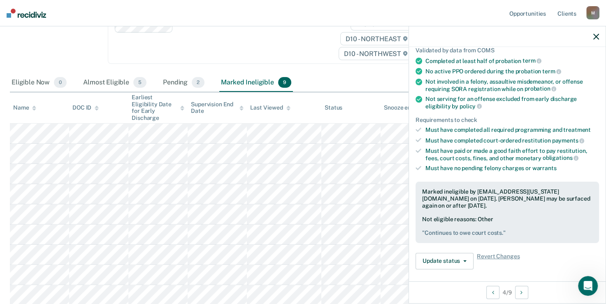
click at [598, 37] on icon "button" at bounding box center [596, 37] width 6 height 6
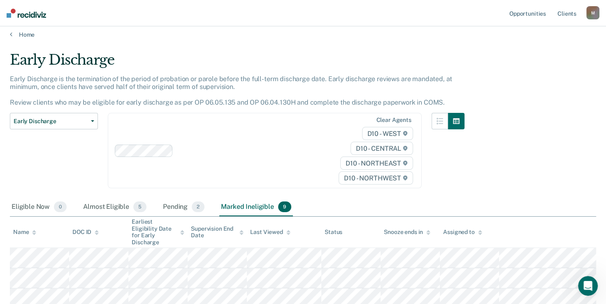
scroll to position [0, 0]
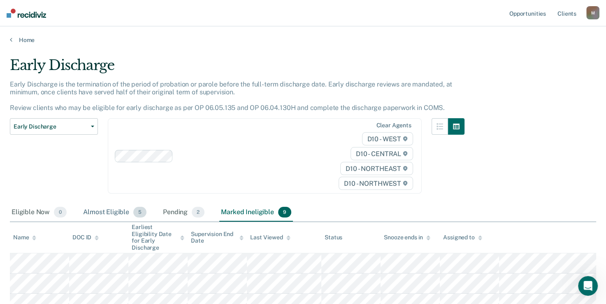
click at [114, 208] on div "Almost Eligible 5" at bounding box center [114, 212] width 67 height 18
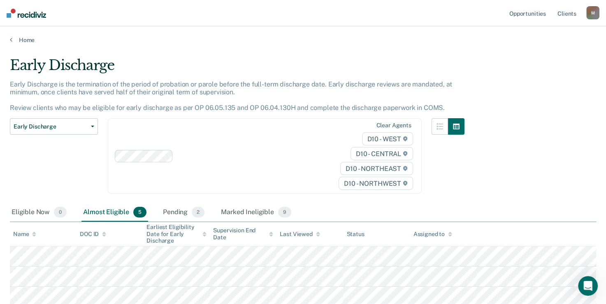
scroll to position [42, 0]
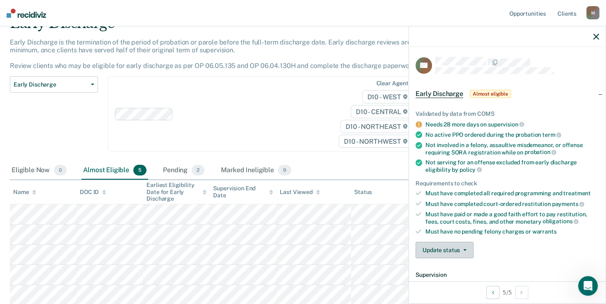
click at [454, 250] on button "Update status" at bounding box center [444, 249] width 58 height 16
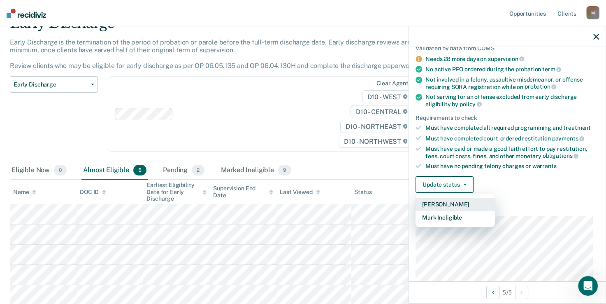
scroll to position [66, 0]
click at [459, 213] on button "Mark Ineligible" at bounding box center [454, 216] width 79 height 13
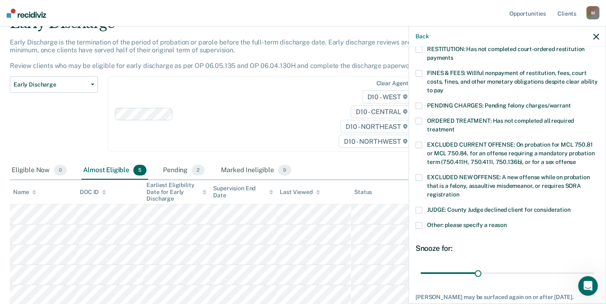
scroll to position [222, 0]
click at [420, 221] on span at bounding box center [418, 224] width 7 height 7
click at [507, 221] on input "Other: please specify a reason" at bounding box center [507, 221] width 0 height 0
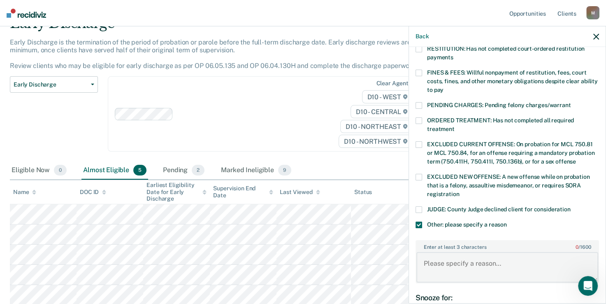
click at [438, 252] on textarea "Enter at least 3 characters 0 / 1600" at bounding box center [507, 267] width 182 height 30
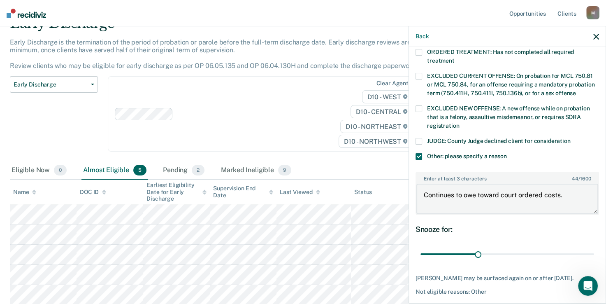
scroll to position [311, 0]
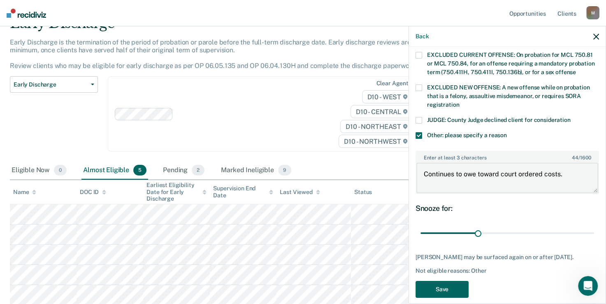
type textarea "Continues to owe toward court ordered costs."
click at [442, 281] on button "Save" at bounding box center [441, 289] width 53 height 17
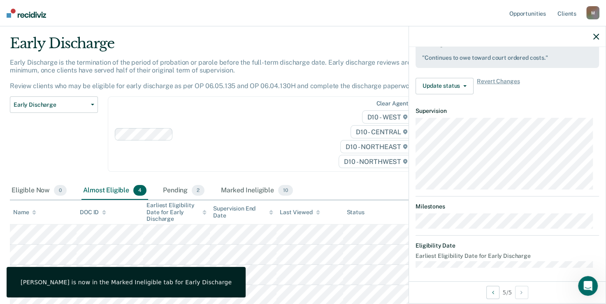
scroll to position [155, 0]
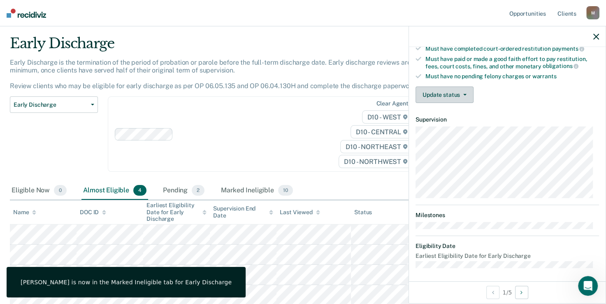
click at [456, 94] on button "Update status" at bounding box center [444, 94] width 58 height 16
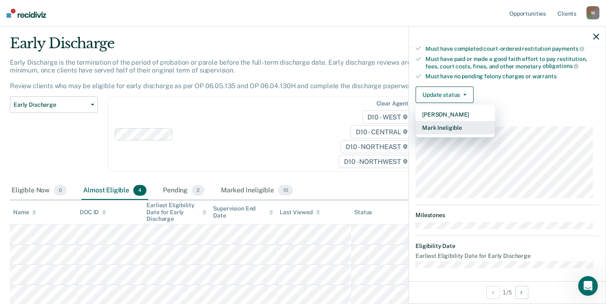
click at [446, 125] on button "Mark Ineligible" at bounding box center [454, 127] width 79 height 13
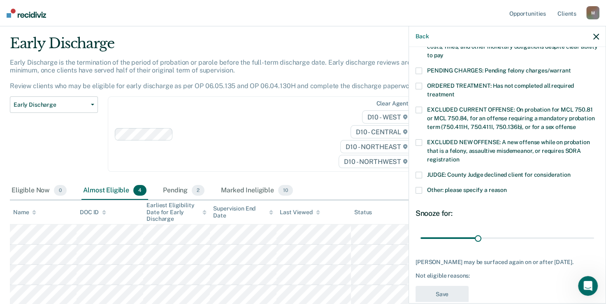
scroll to position [257, 0]
click at [420, 186] on span at bounding box center [418, 189] width 7 height 7
click at [507, 186] on input "Other: please specify a reason" at bounding box center [507, 186] width 0 height 0
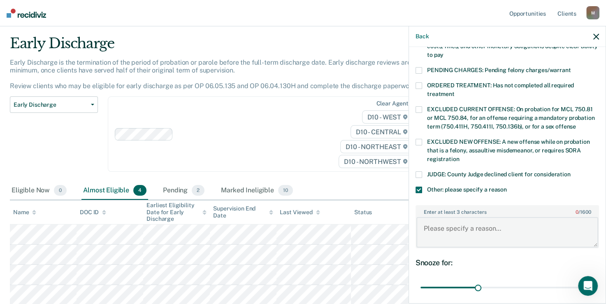
click at [445, 217] on textarea "Enter at least 3 characters 0 / 1600" at bounding box center [507, 232] width 182 height 30
click at [473, 225] on textarea "Sobriety Treatment Court Participant, has to complete program at its entirety." at bounding box center [507, 232] width 182 height 30
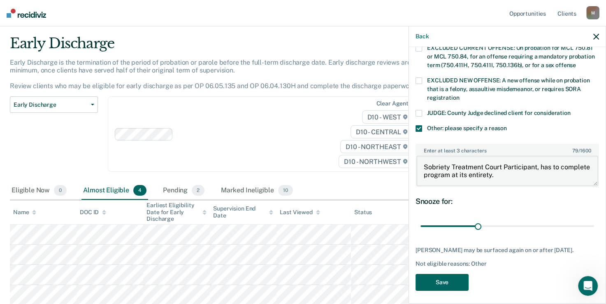
type textarea "Sobriety Treatment Court Participant, has to complete program at its entirety."
click at [452, 274] on button "Save" at bounding box center [441, 282] width 53 height 17
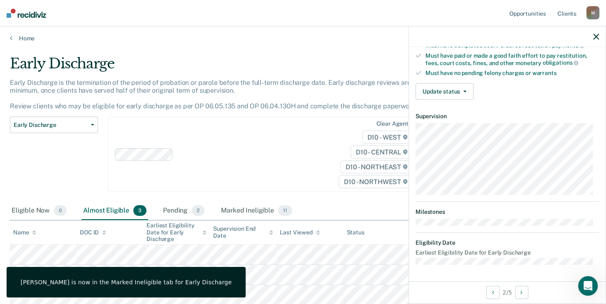
scroll to position [155, 0]
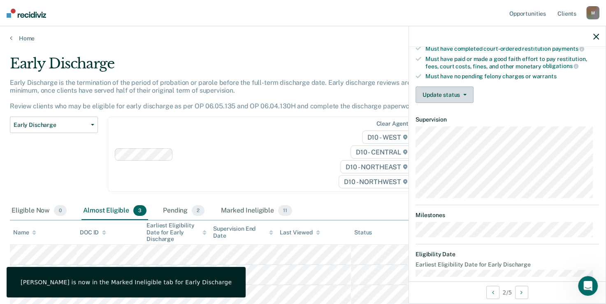
click at [452, 90] on button "Update status" at bounding box center [444, 94] width 58 height 16
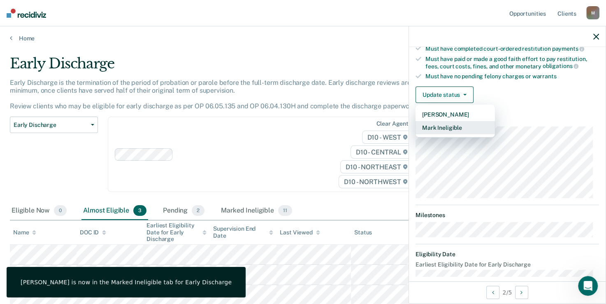
click at [453, 123] on button "Mark Ineligible" at bounding box center [454, 127] width 79 height 13
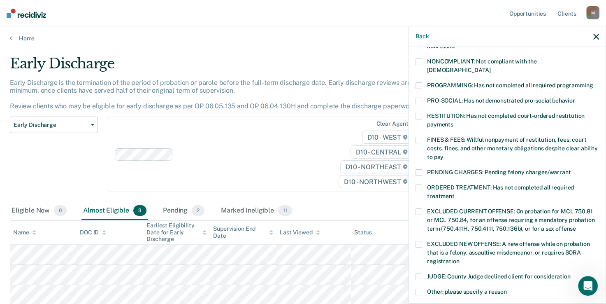
click at [420, 288] on span at bounding box center [418, 291] width 7 height 7
click at [507, 288] on input "Other: please specify a reason" at bounding box center [507, 288] width 0 height 0
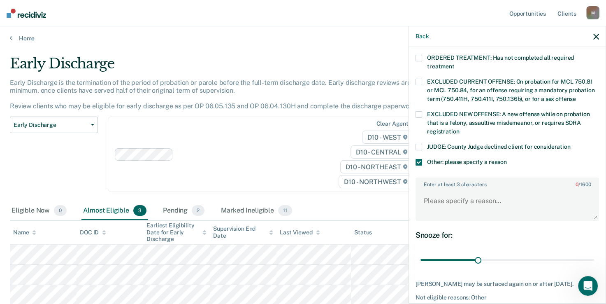
scroll to position [285, 0]
click at [451, 192] on textarea "Enter at least 3 characters 0 / 1600" at bounding box center [507, 203] width 182 height 30
paste textarea "Sobriety Treatment Court Participant, has to complete program at its entirety."
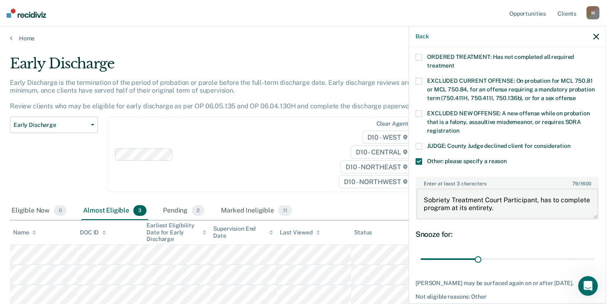
scroll to position [311, 0]
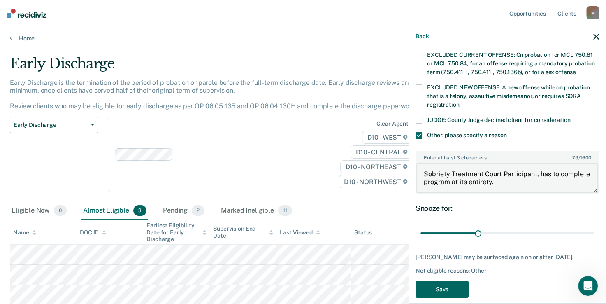
type textarea "Sobriety Treatment Court Participant, has to complete program at its entirety."
click at [439, 281] on button "Save" at bounding box center [441, 289] width 53 height 17
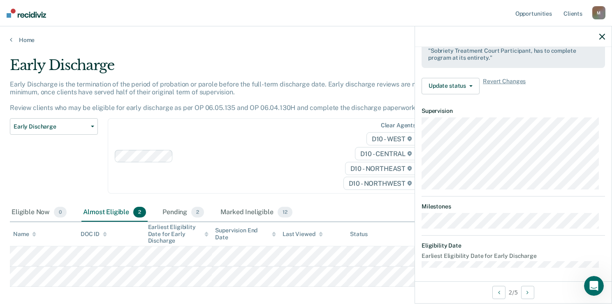
scroll to position [155, 0]
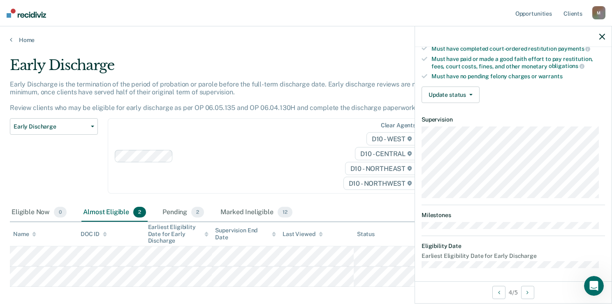
click at [446, 100] on div "Validated by data from COMS Needs 27 more days on supervision No active PPO ord…" at bounding box center [513, 25] width 197 height 167
click at [447, 90] on button "Update status" at bounding box center [451, 94] width 58 height 16
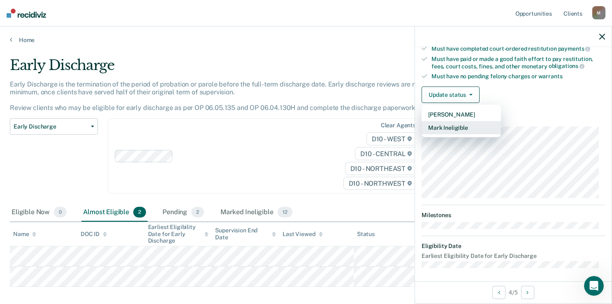
click at [446, 121] on button "Mark Ineligible" at bounding box center [461, 127] width 79 height 13
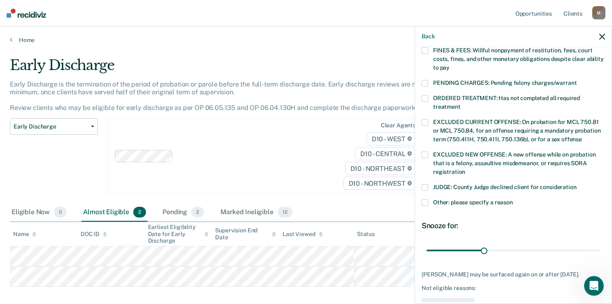
scroll to position [248, 0]
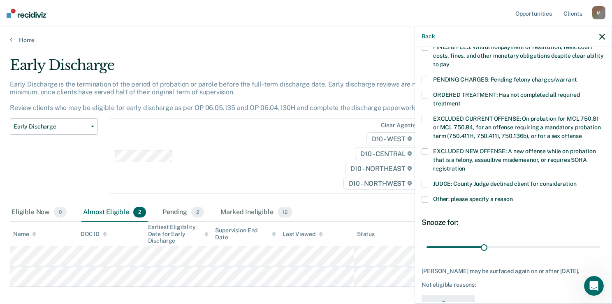
click at [429, 196] on div "Other: please specify a reason" at bounding box center [513, 203] width 183 height 15
click at [426, 196] on span at bounding box center [425, 199] width 7 height 7
click at [513, 196] on input "Other: please specify a reason" at bounding box center [513, 196] width 0 height 0
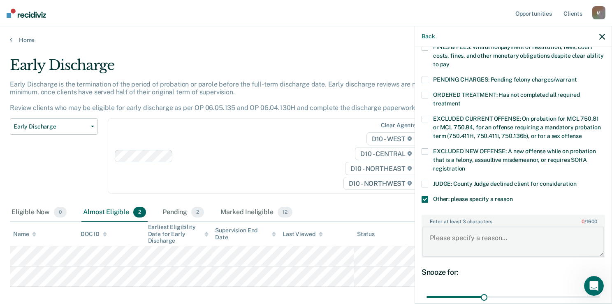
paste textarea "Sobriety Treatment Court Participant, has to complete program at its entirety."
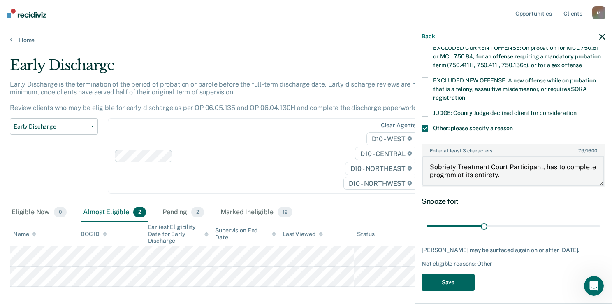
type textarea "Sobriety Treatment Court Participant, has to complete program at its entirety."
click at [448, 274] on button "Save" at bounding box center [448, 282] width 53 height 17
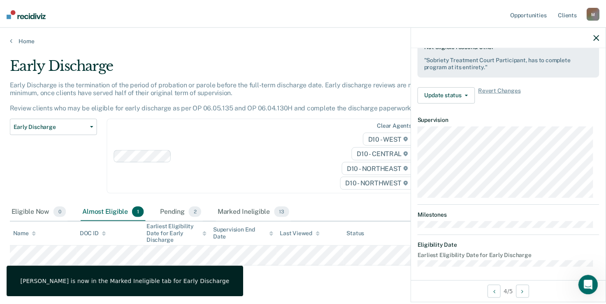
scroll to position [155, 0]
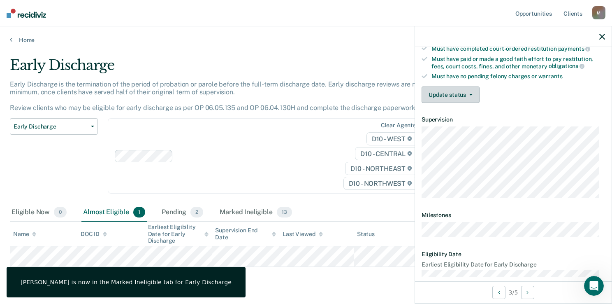
click at [451, 88] on button "Update status" at bounding box center [451, 94] width 58 height 16
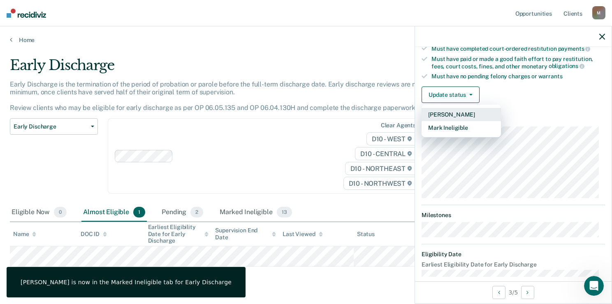
click at [455, 109] on button "[PERSON_NAME]" at bounding box center [461, 114] width 79 height 13
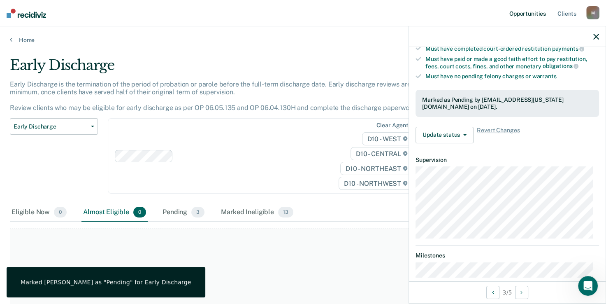
click at [521, 16] on link "Opportunities" at bounding box center [528, 13] width 40 height 26
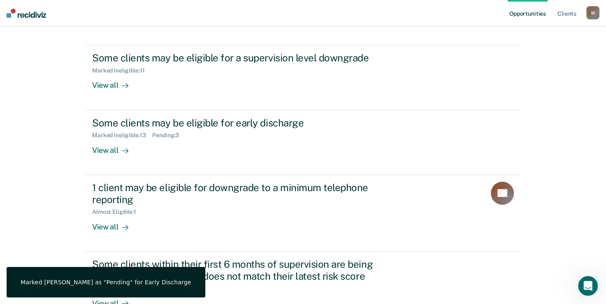
scroll to position [141, 0]
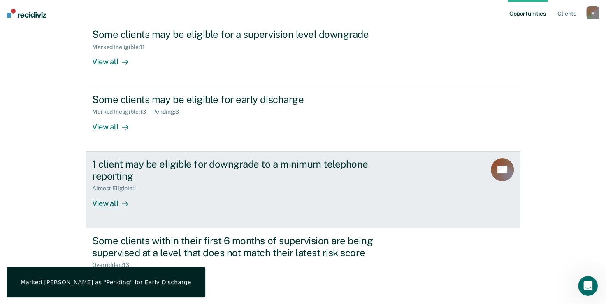
click at [221, 172] on div "1 client may be eligible for downgrade to a minimum telephone reporting" at bounding box center [236, 170] width 289 height 24
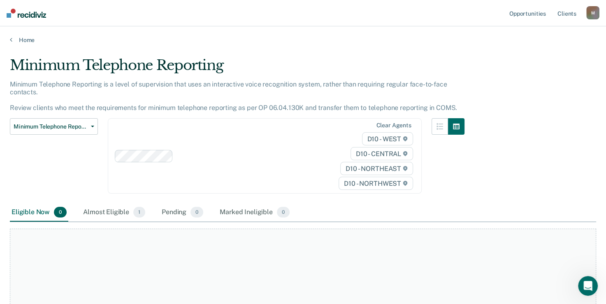
scroll to position [15, 0]
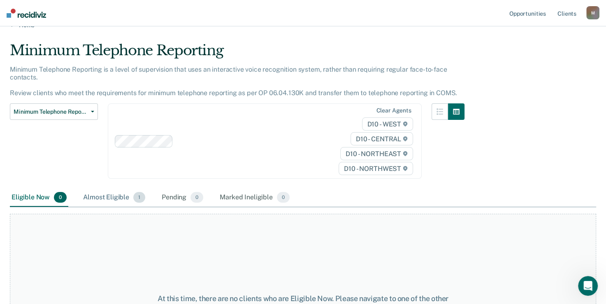
click at [114, 197] on div "Almost Eligible 1" at bounding box center [113, 197] width 65 height 18
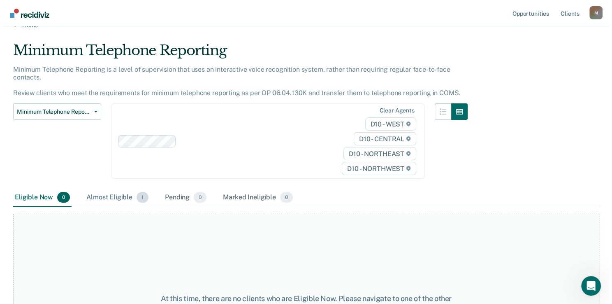
scroll to position [0, 0]
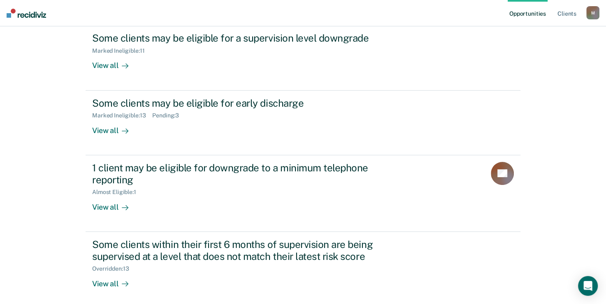
scroll to position [154, 0]
